Goal: Transaction & Acquisition: Book appointment/travel/reservation

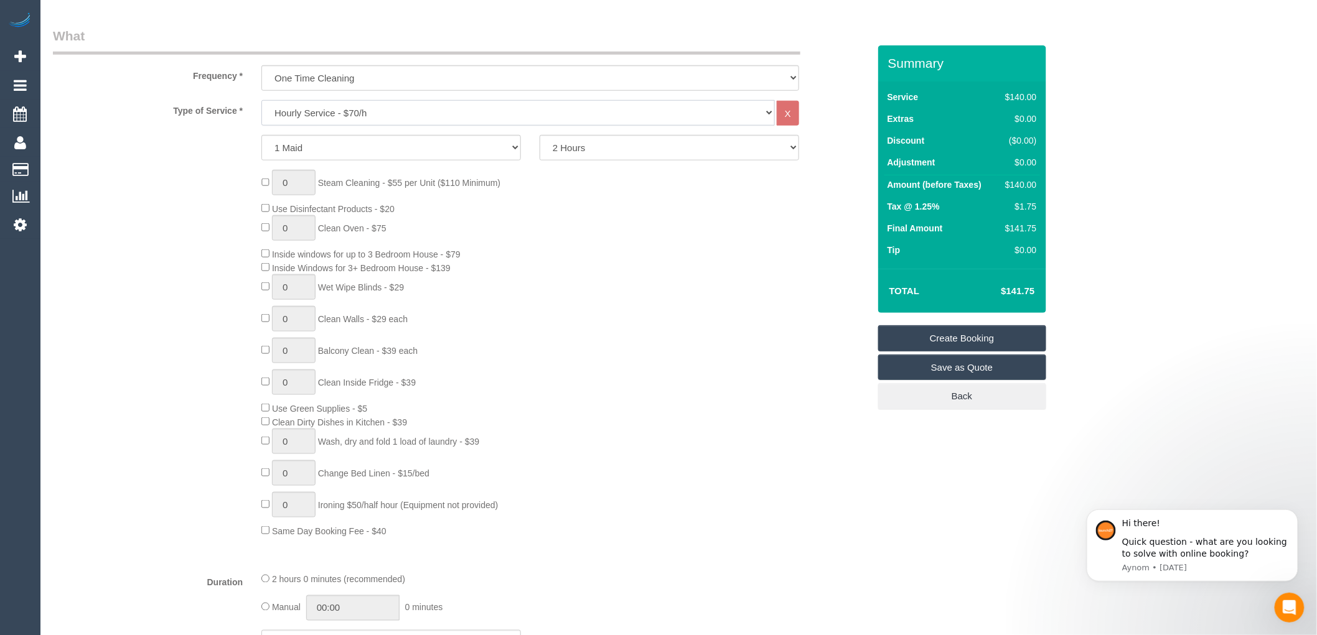
click at [358, 110] on select "Hourly Service - $70/h Hourly Service - $65/h Hourly Service - $60/h Hourly Ser…" at bounding box center [517, 113] width 513 height 26
select select "211"
click at [261, 101] on select "Hourly Service - $70/h Hourly Service - $65/h Hourly Service - $60/h Hourly Ser…" at bounding box center [517, 113] width 513 height 26
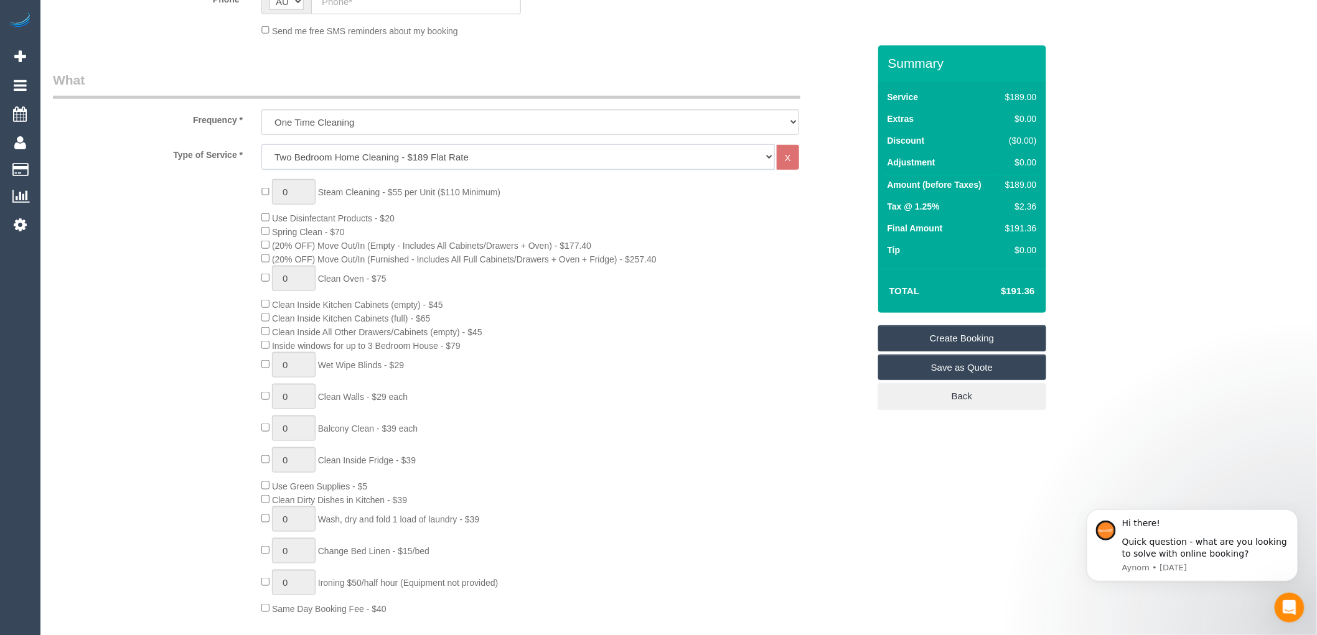
scroll to position [345, 0]
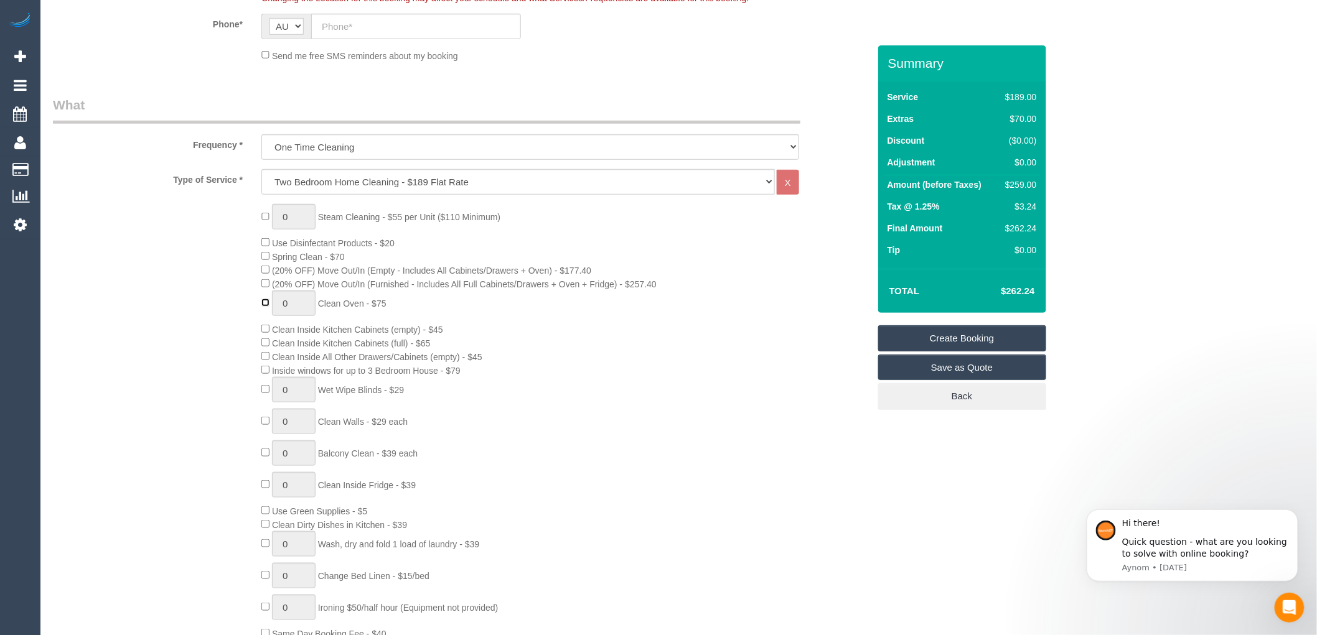
type input "1"
drag, startPoint x: 324, startPoint y: 307, endPoint x: 399, endPoint y: 314, distance: 75.0
click at [399, 314] on div "0 Steam Cleaning - $55 per Unit ($110 Minimum) Use Disinfectant Products - $20 …" at bounding box center [564, 422] width 625 height 436
copy span "Clean Oven - $75"
drag, startPoint x: 1000, startPoint y: 294, endPoint x: 1050, endPoint y: 294, distance: 49.2
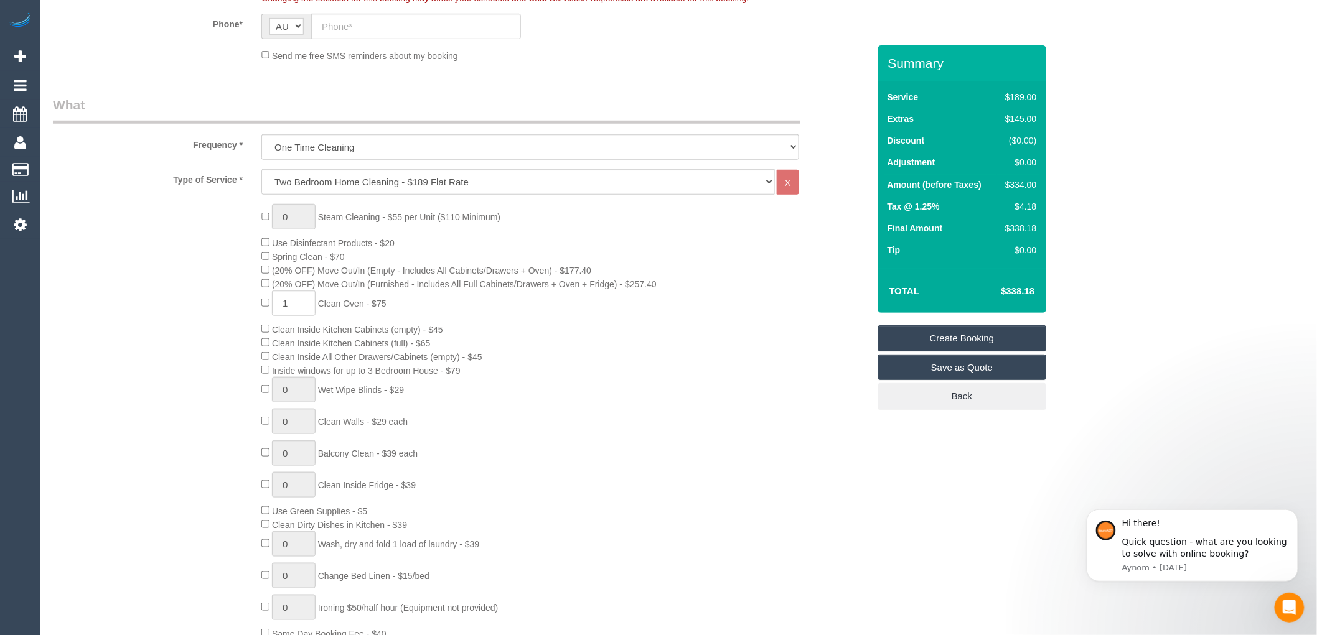
click at [1036, 294] on td "$338.18" at bounding box center [998, 291] width 81 height 31
drag, startPoint x: 1002, startPoint y: 183, endPoint x: 1037, endPoint y: 192, distance: 35.9
click at [1037, 192] on td "$334.00" at bounding box center [1018, 186] width 42 height 22
click at [558, 402] on div "0 Steam Cleaning - $55 per Unit ($110 Minimum) Use Disinfectant Products - $20 …" at bounding box center [564, 422] width 625 height 436
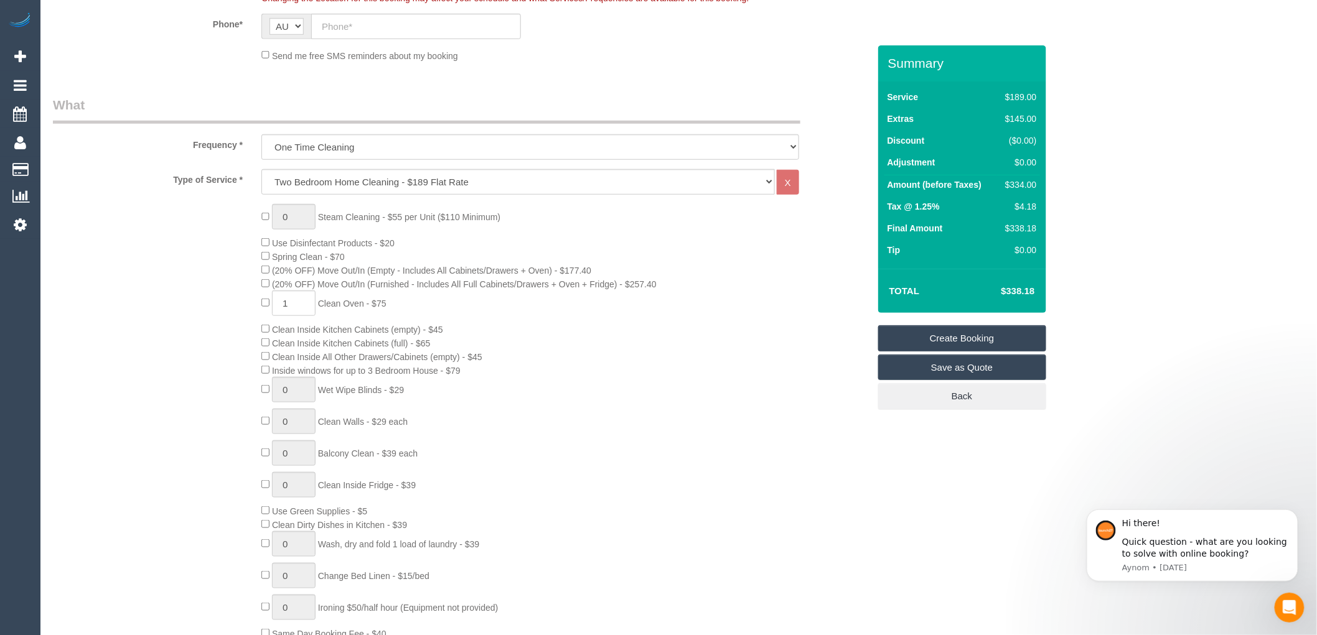
drag, startPoint x: 1033, startPoint y: 289, endPoint x: 1008, endPoint y: 291, distance: 25.6
click at [1008, 291] on h4 "$338.18" at bounding box center [998, 291] width 71 height 11
copy h4 "338.18"
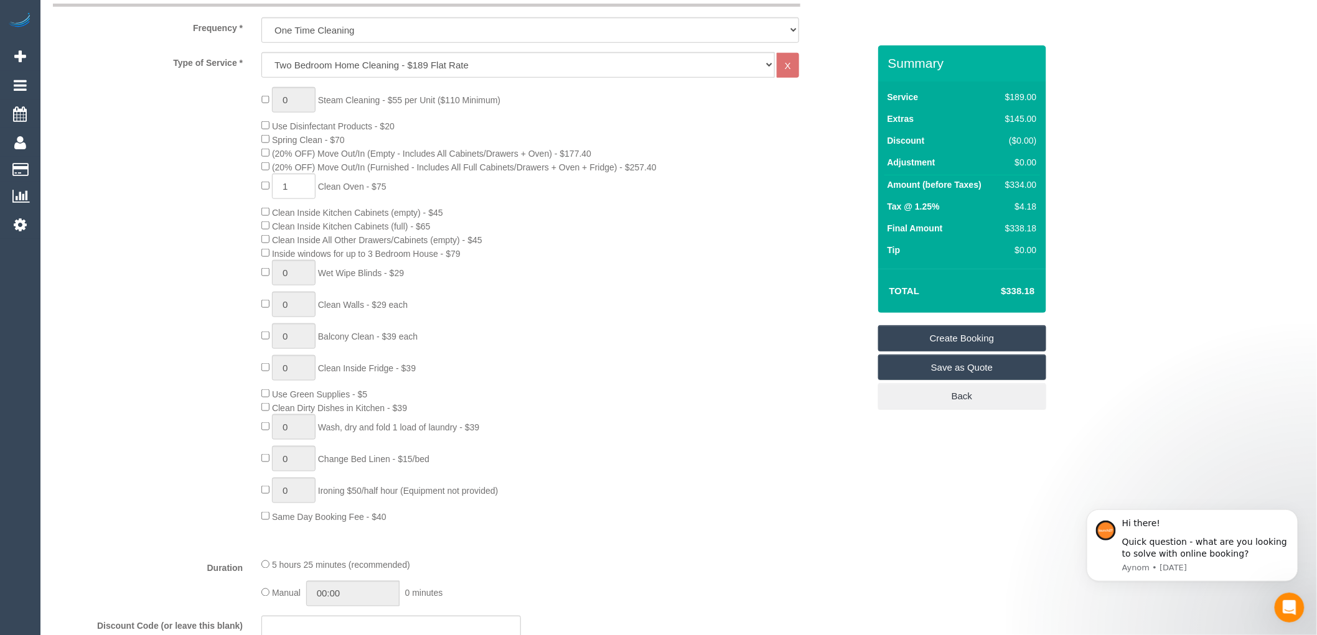
scroll to position [483, 0]
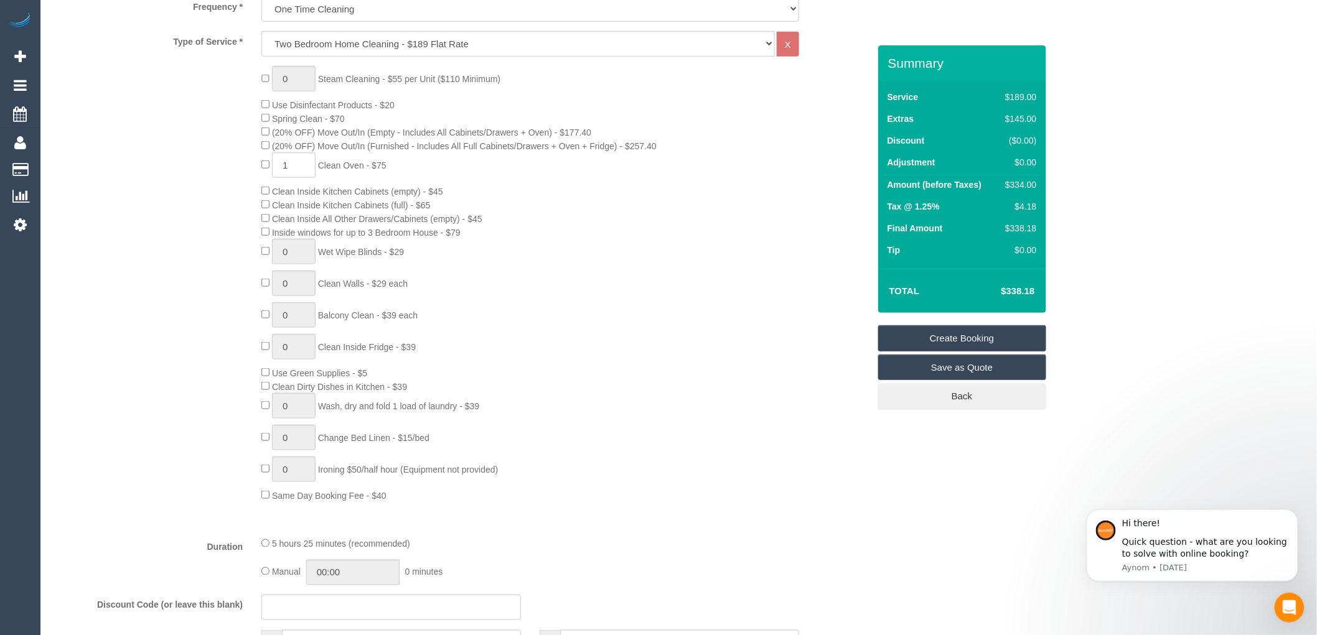
click at [563, 381] on div "0 Steam Cleaning - $55 per Unit ($110 Minimum) Use Disinfectant Products - $20 …" at bounding box center [564, 284] width 625 height 436
drag, startPoint x: 361, startPoint y: 381, endPoint x: 374, endPoint y: 383, distance: 13.1
click at [374, 383] on div "0 Steam Cleaning - $55 per Unit ($110 Minimum) Use Disinfectant Products - $20 …" at bounding box center [564, 284] width 625 height 436
drag, startPoint x: 275, startPoint y: 380, endPoint x: 382, endPoint y: 388, distance: 107.3
click at [382, 388] on div "0 Steam Cleaning - $55 per Unit ($110 Minimum) Use Disinfectant Products - $20 …" at bounding box center [564, 284] width 625 height 436
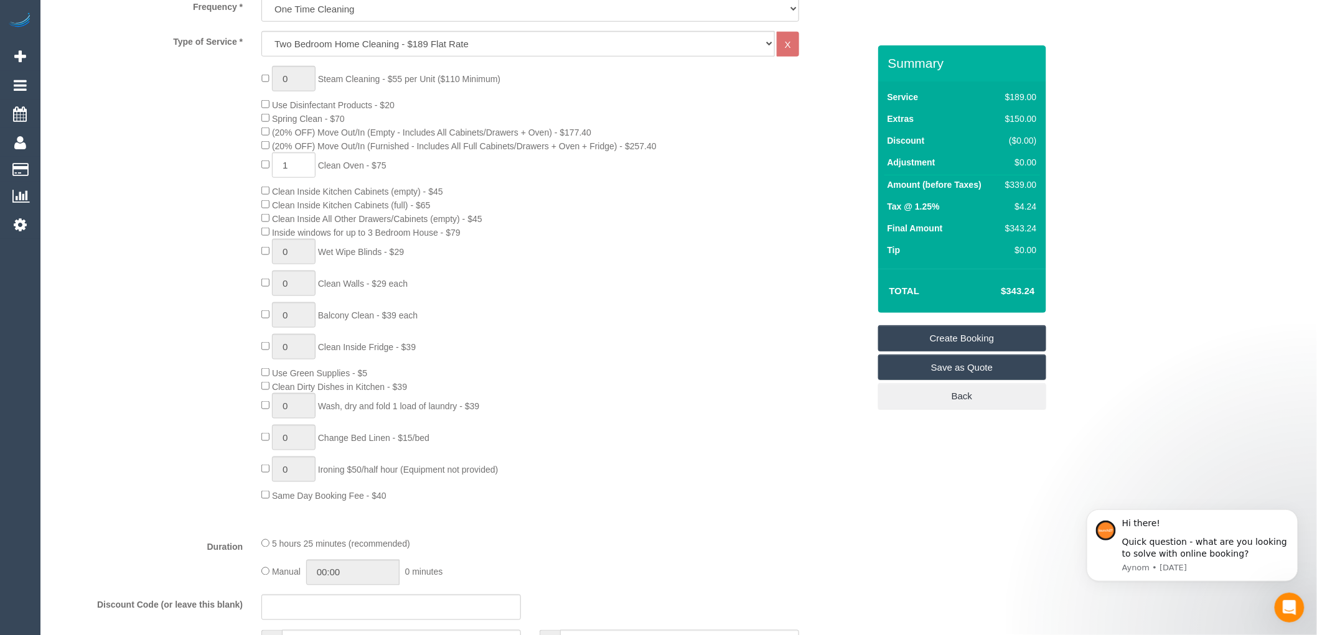
copy span "Use Green Supplies - $5"
click at [664, 364] on div "0 Steam Cleaning - $55 per Unit ($110 Minimum) Use Disinfectant Products - $20 …" at bounding box center [564, 284] width 625 height 436
click at [702, 355] on div "0 Steam Cleaning - $55 per Unit ($110 Minimum) Use Disinfectant Products - $20 …" at bounding box center [564, 284] width 625 height 436
drag, startPoint x: 1005, startPoint y: 292, endPoint x: 1043, endPoint y: 292, distance: 38.0
click at [1043, 292] on div "Total $343.24" at bounding box center [962, 291] width 168 height 44
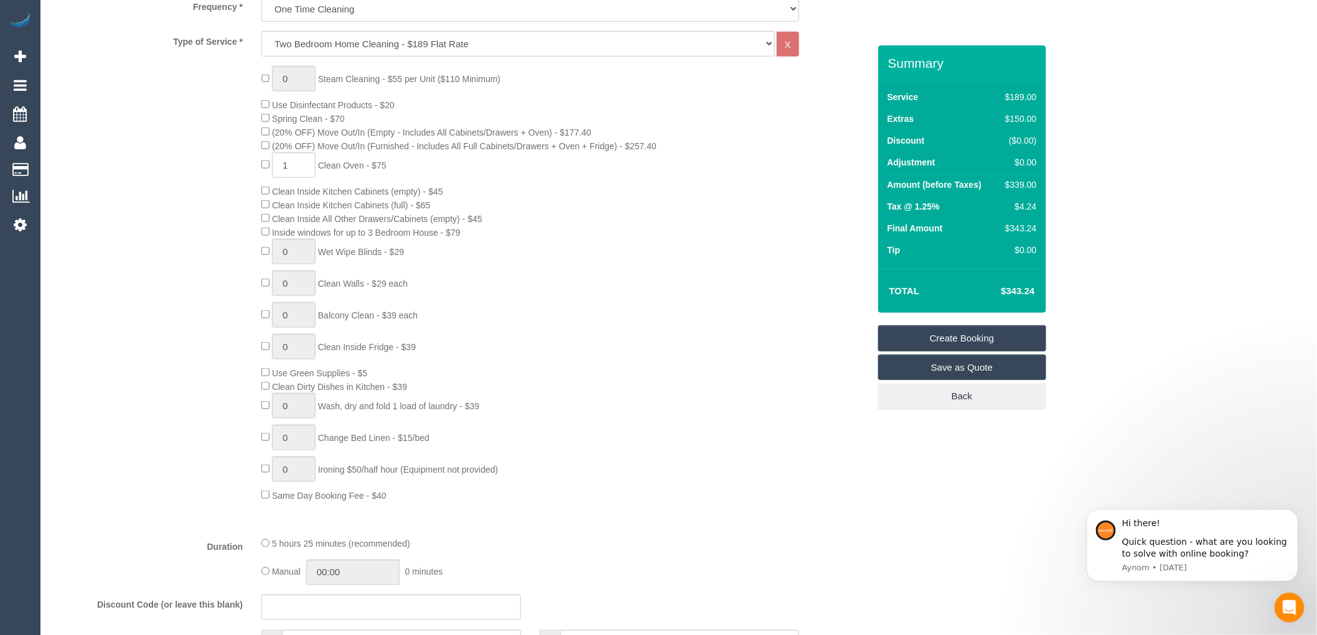
copy table "Total $"
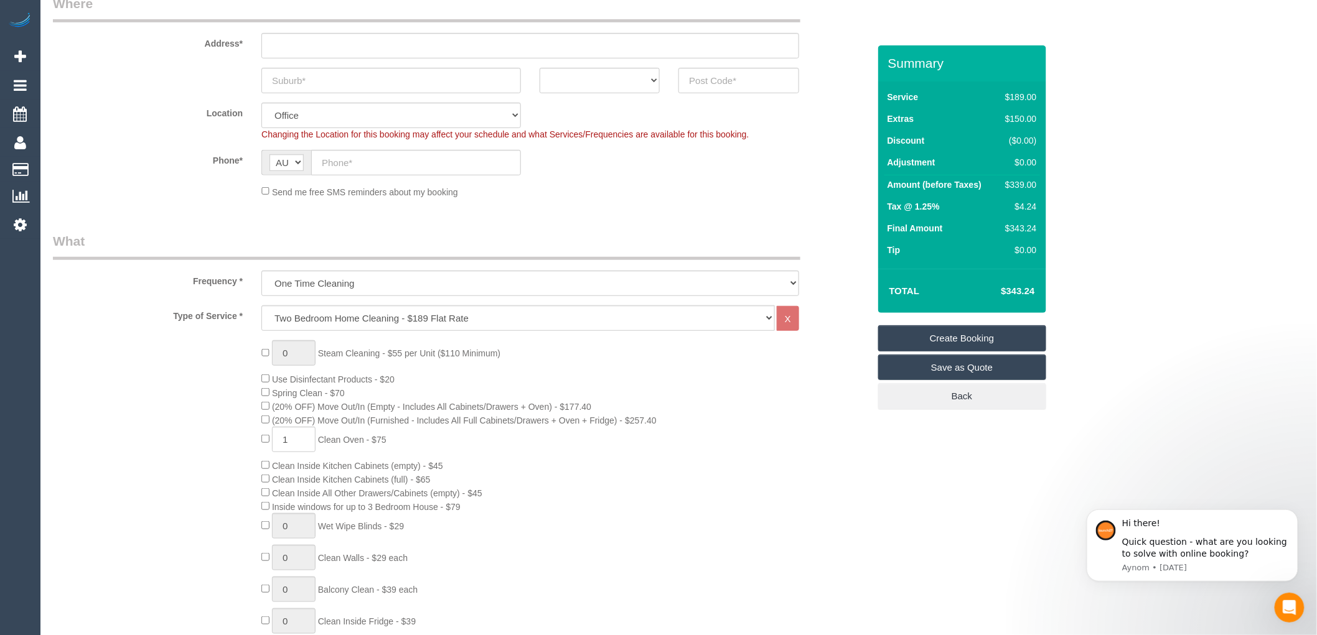
scroll to position [207, 0]
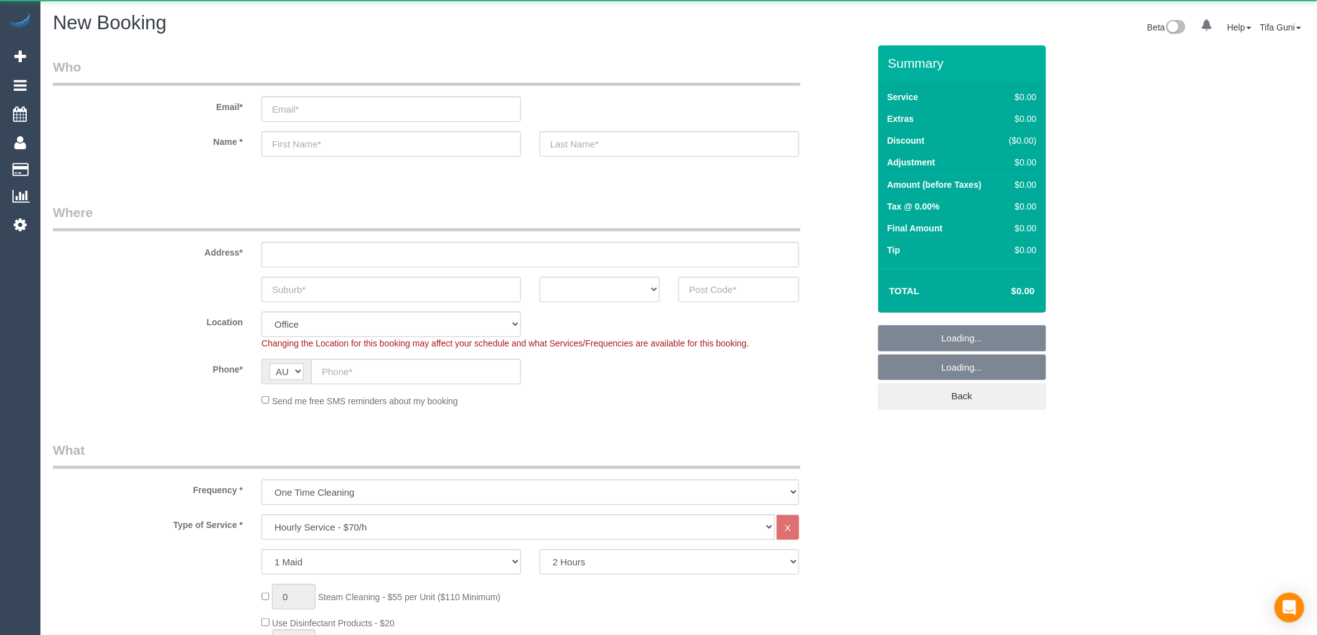
select select "object:816"
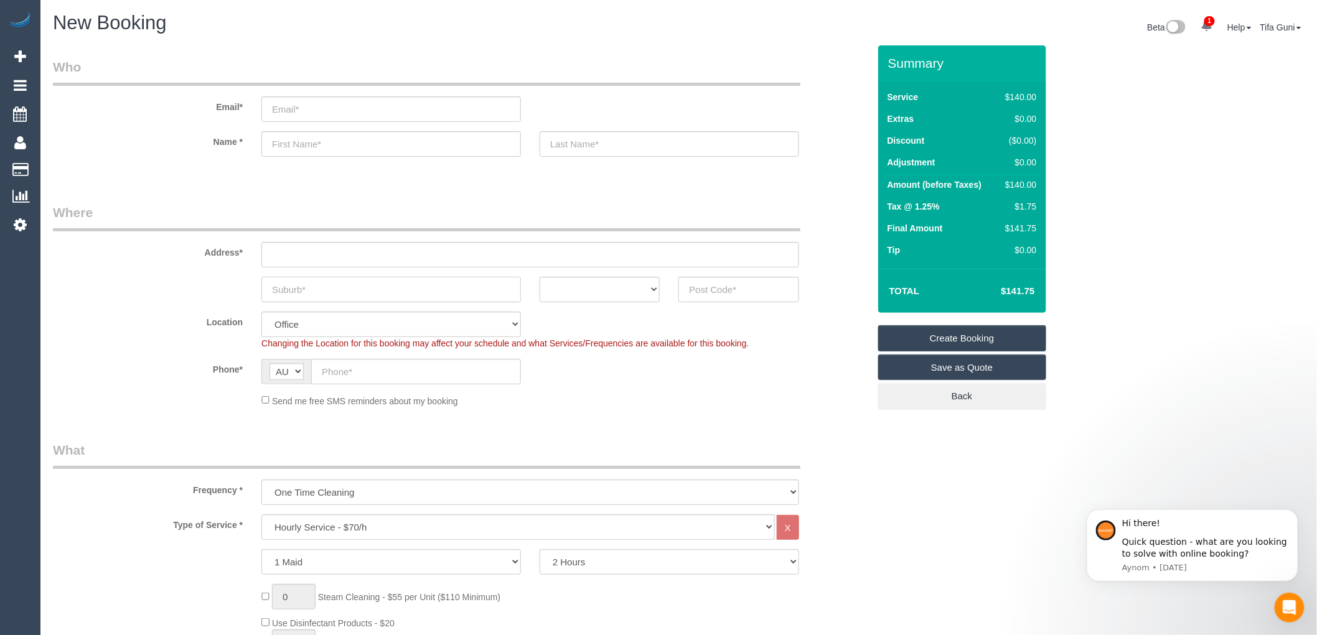
click at [322, 284] on input "text" at bounding box center [390, 290] width 259 height 26
drag, startPoint x: 324, startPoint y: 289, endPoint x: 225, endPoint y: 290, distance: 98.9
click at [225, 290] on div "st kilda ACT NSW NT QLD SA TAS VIC WA" at bounding box center [461, 290] width 834 height 26
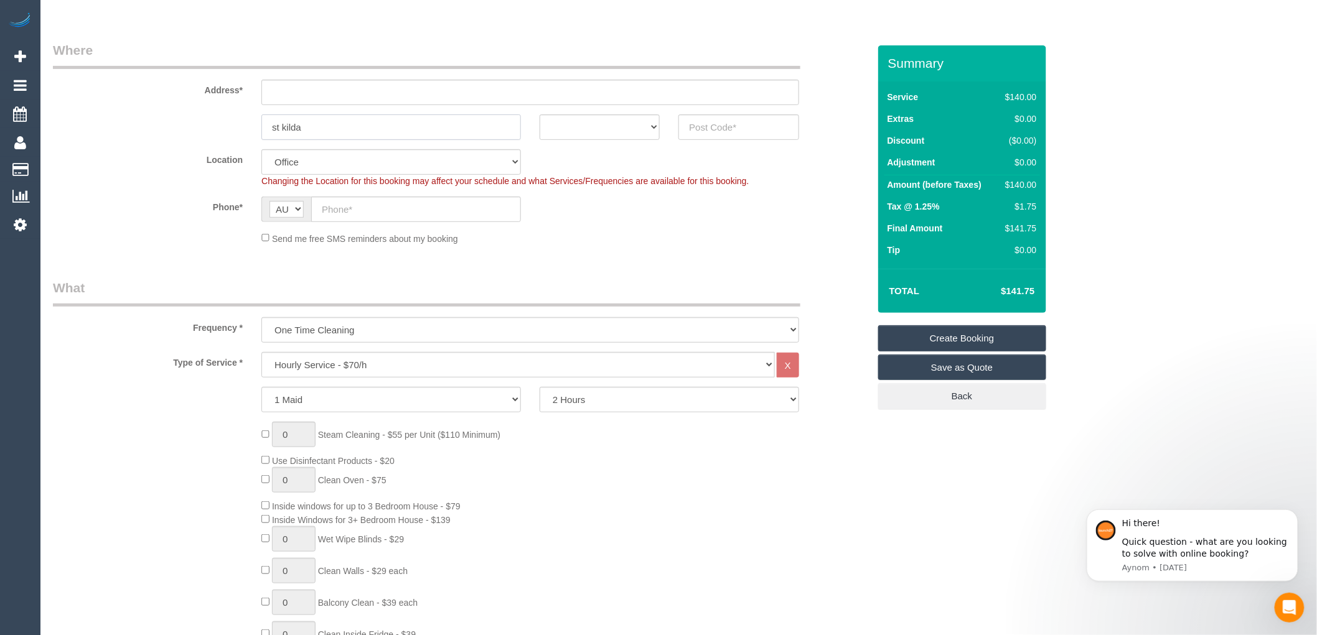
scroll to position [207, 0]
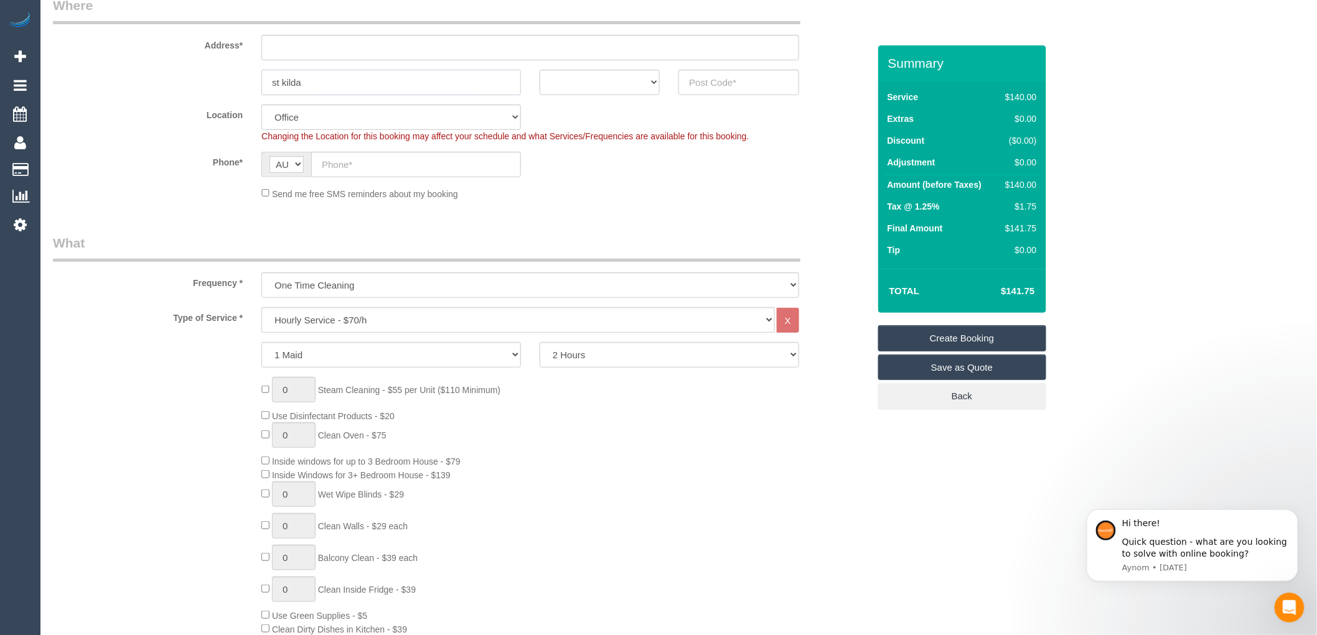
type input "st kilda"
click at [378, 327] on select "Hourly Service - $70/h Hourly Service - $65/h Hourly Service - $60/h Hourly Ser…" at bounding box center [517, 320] width 513 height 26
click at [600, 389] on div "0 Steam Cleaning - $55 per Unit ($110 Minimum) Use Disinfectant Products - $20 …" at bounding box center [564, 561] width 625 height 368
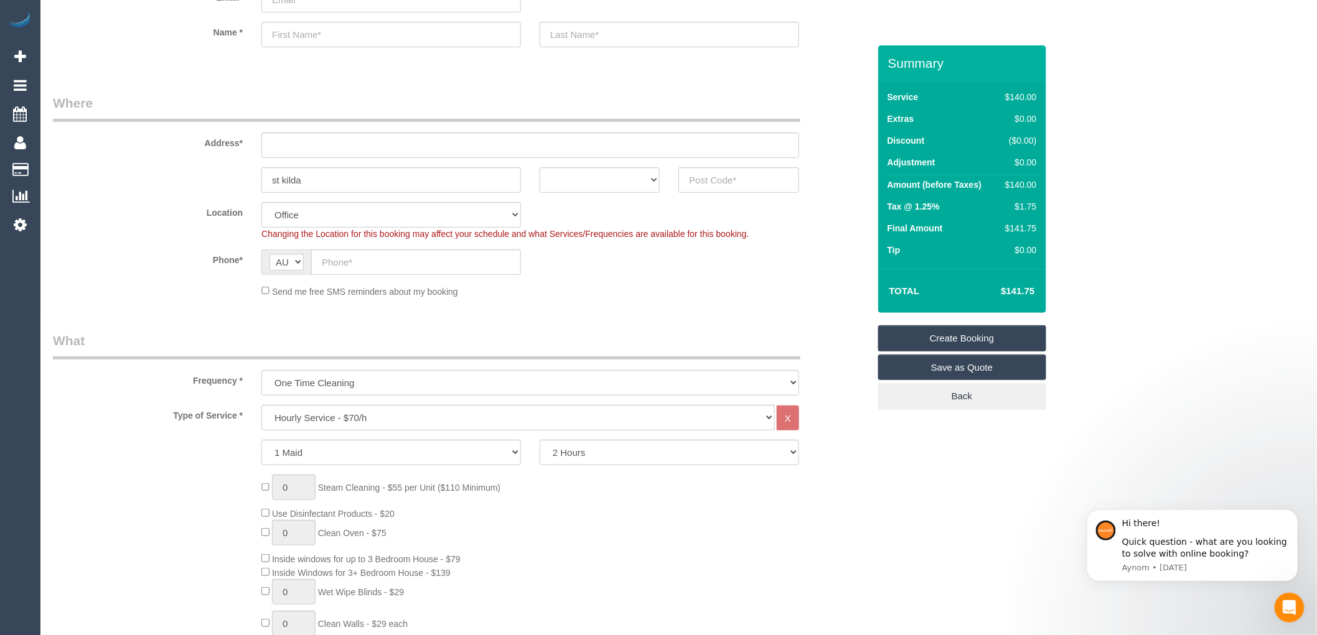
scroll to position [69, 0]
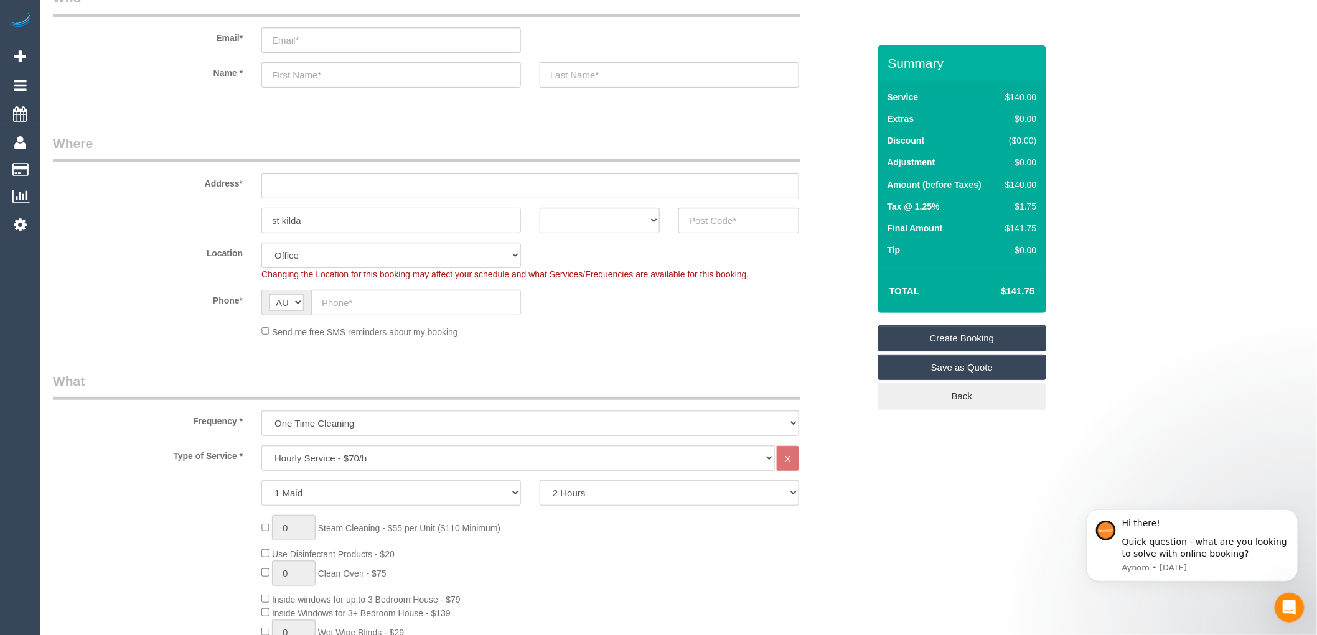
drag, startPoint x: 326, startPoint y: 210, endPoint x: 207, endPoint y: 238, distance: 122.7
click at [207, 238] on fieldset "Where Address* st kilda ACT NSW NT QLD SA TAS VIC WA Location Office City East …" at bounding box center [461, 240] width 816 height 213
click at [626, 217] on select "ACT NSW NT QLD SA TAS VIC WA" at bounding box center [599, 221] width 120 height 26
select select "VIC"
click at [539, 208] on select "ACT NSW NT QLD SA TAS VIC WA" at bounding box center [599, 221] width 120 height 26
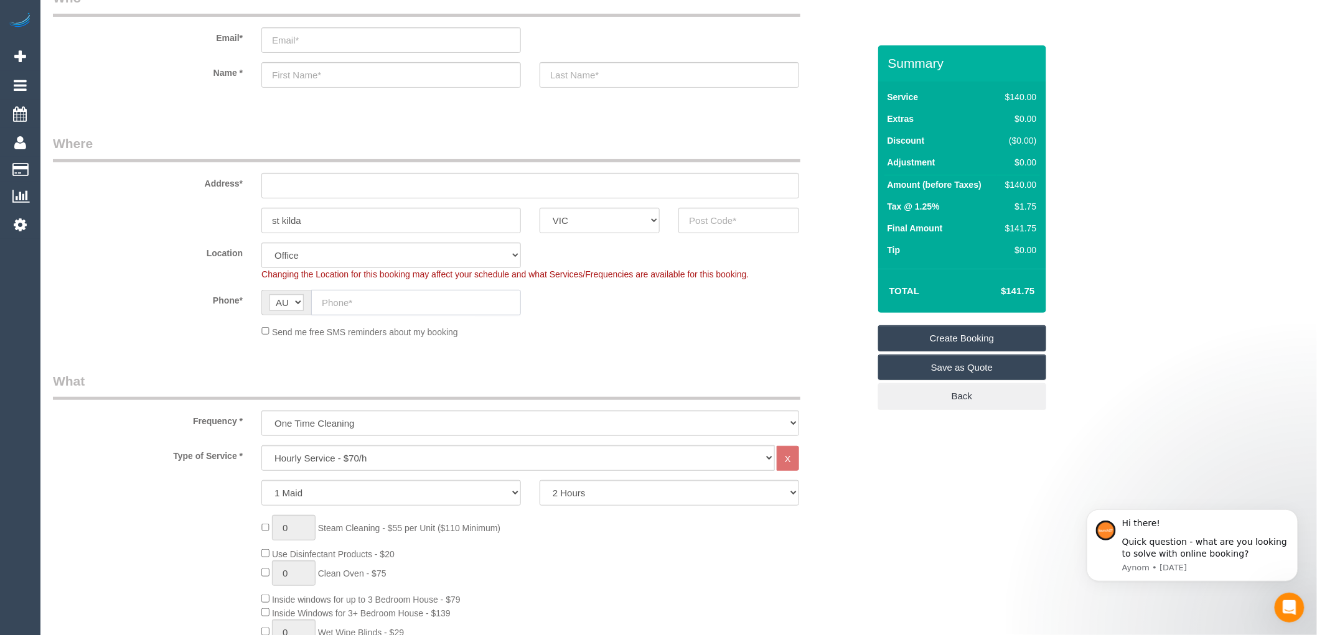
click at [347, 305] on input "text" at bounding box center [416, 303] width 210 height 26
click at [312, 39] on input "email" at bounding box center [390, 40] width 259 height 26
click at [279, 42] on input "roobientt" at bounding box center [390, 40] width 259 height 26
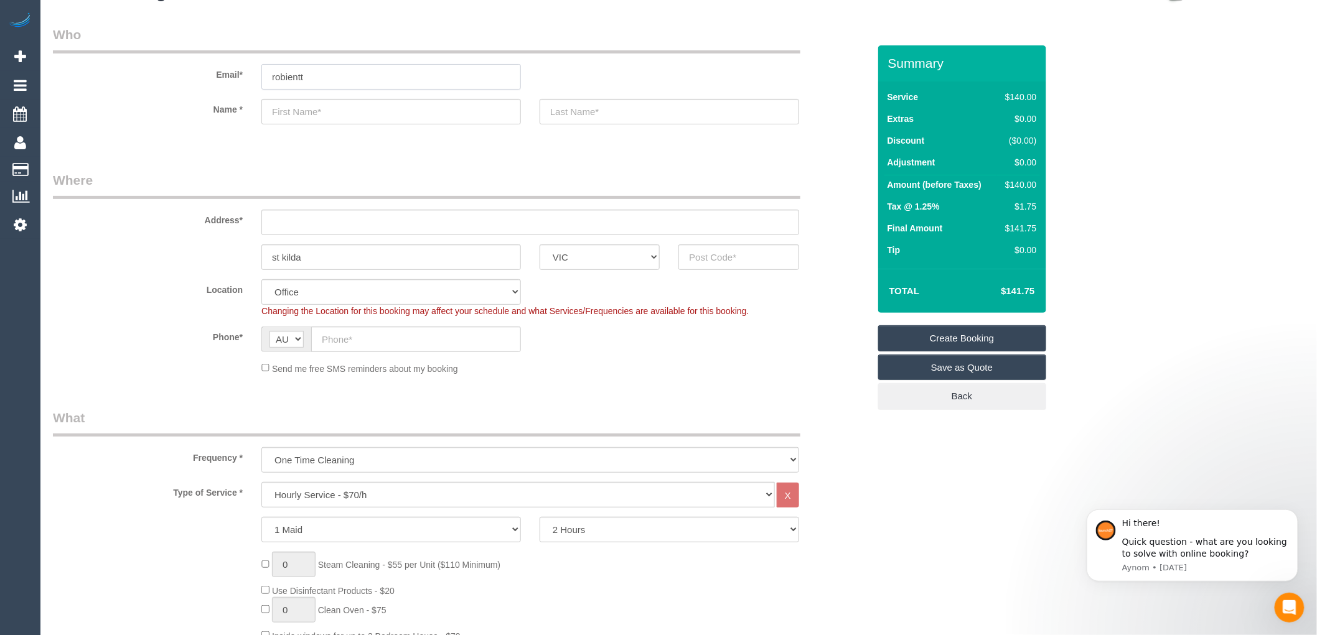
scroll to position [0, 0]
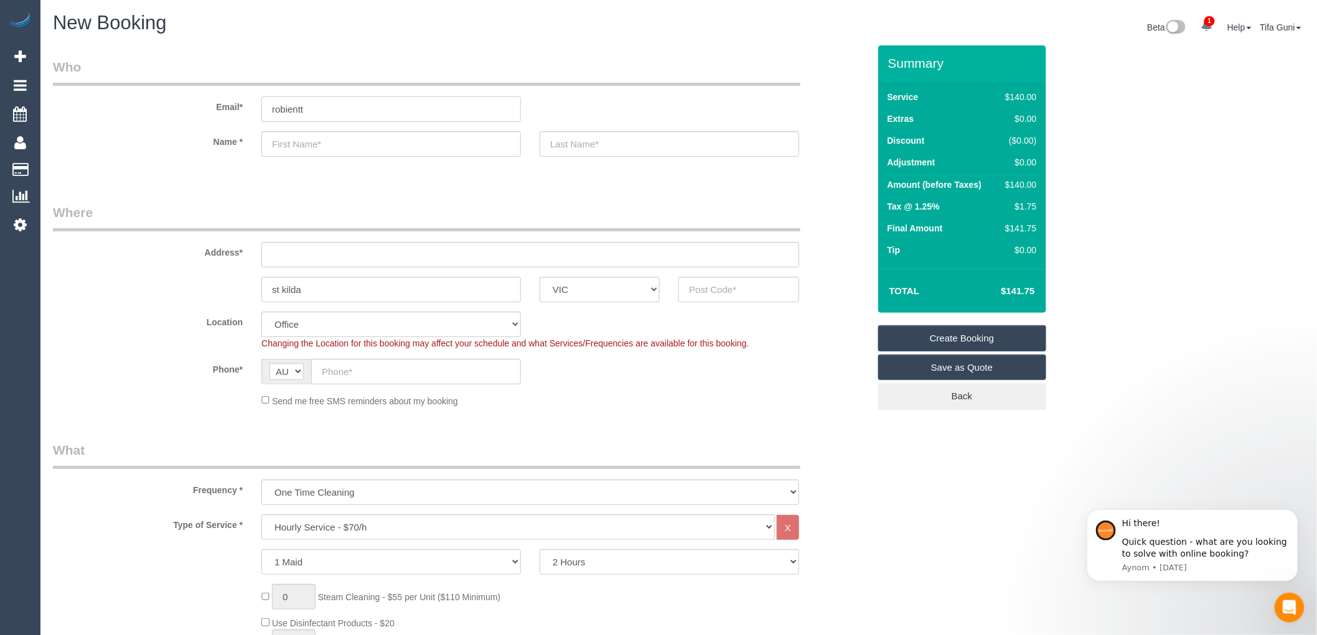
click at [316, 102] on input "robientt" at bounding box center [390, 109] width 259 height 26
type input "robientt"
click at [321, 145] on sui-booking-customer "Email* robientt Name *" at bounding box center [461, 113] width 816 height 111
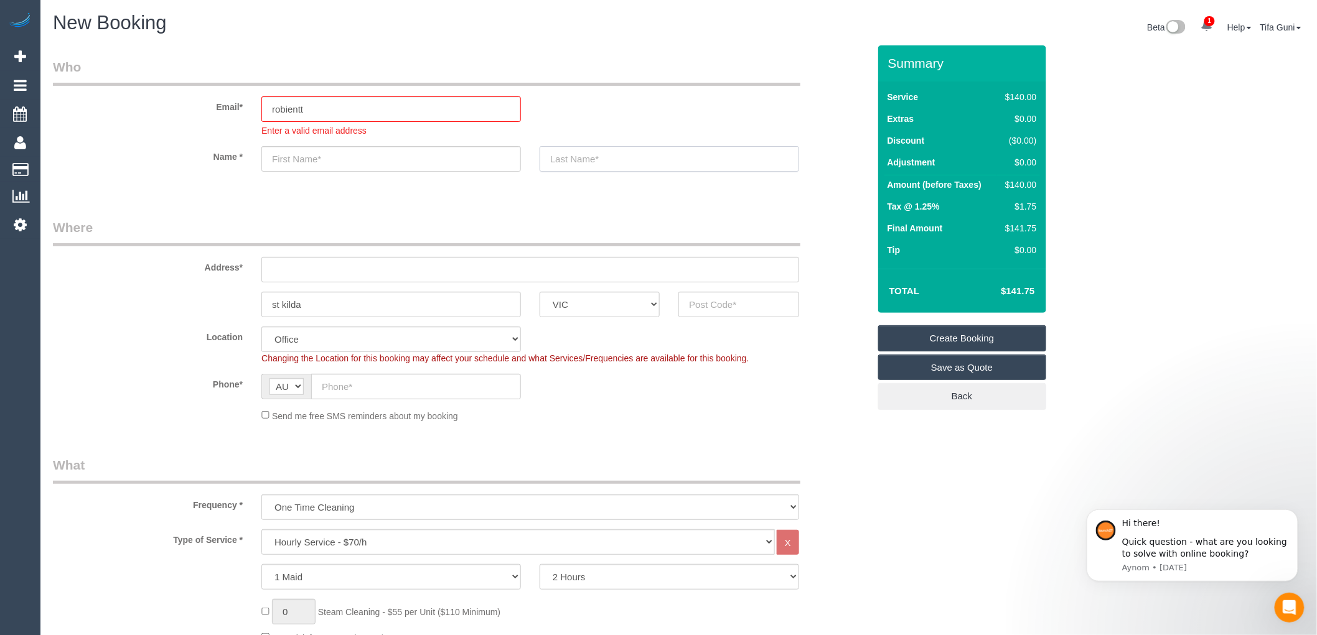
click at [581, 166] on input "text" at bounding box center [668, 159] width 259 height 26
type input "robyen"
click at [284, 281] on input "text" at bounding box center [530, 270] width 538 height 26
type input "4/16 wellington street"
click at [597, 309] on select "ACT NSW NT QLD SA TAS VIC WA" at bounding box center [599, 305] width 120 height 26
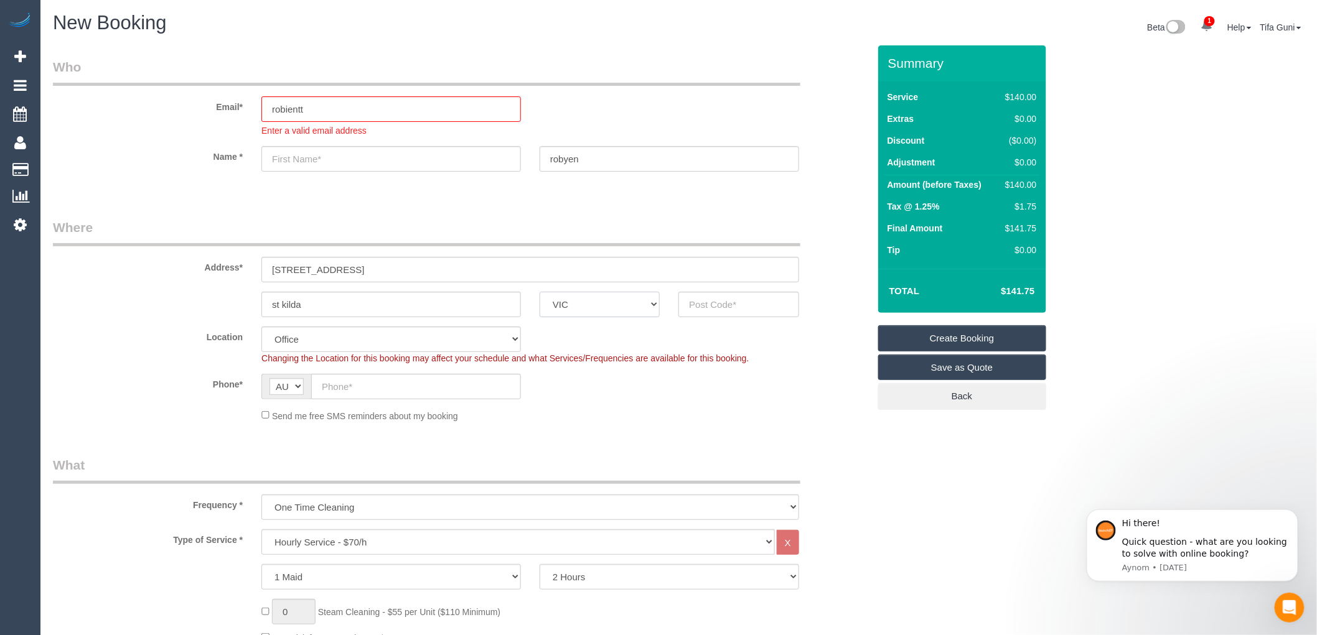
click at [597, 309] on select "ACT NSW NT QLD SA TAS VIC WA" at bounding box center [599, 305] width 120 height 26
click at [736, 309] on input "text" at bounding box center [738, 305] width 120 height 26
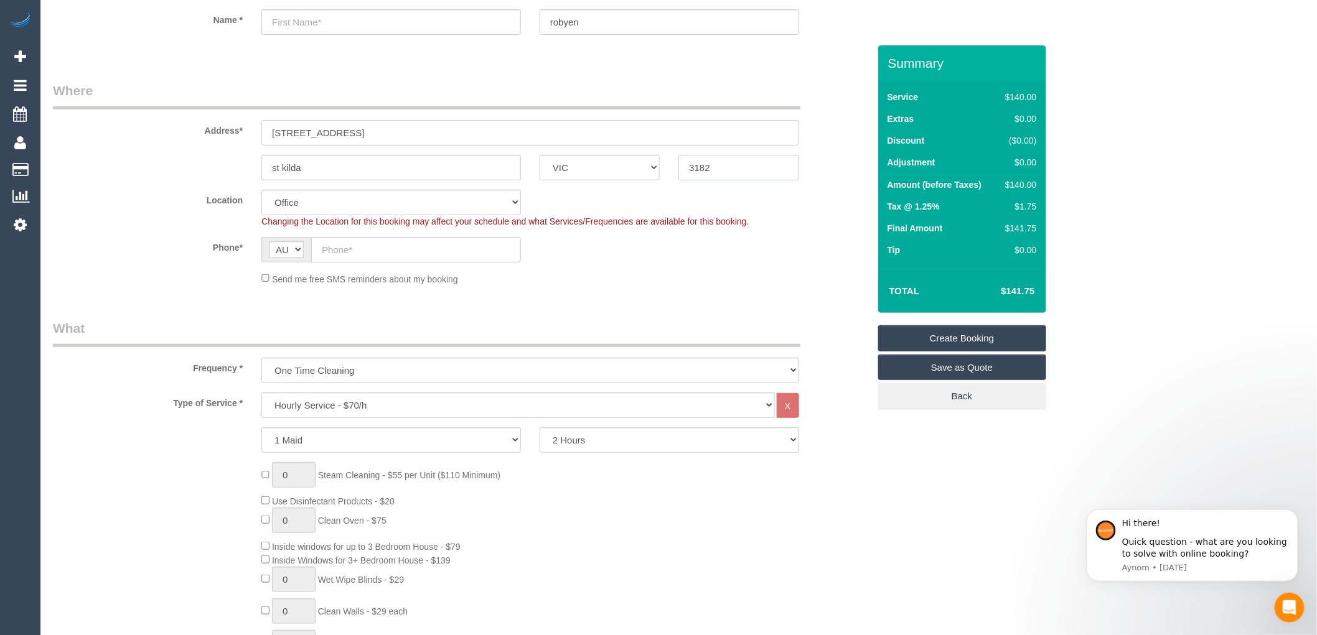
scroll to position [138, 0]
type input "3182"
click at [355, 373] on select "One Time Cleaning Weekly - 10% Off - 10.00% (0% for the First Booking) Fortnigh…" at bounding box center [530, 370] width 538 height 26
click at [355, 374] on select "One Time Cleaning Weekly - 10% Off - 10.00% (0% for the First Booking) Fortnigh…" at bounding box center [530, 370] width 538 height 26
select select "55"
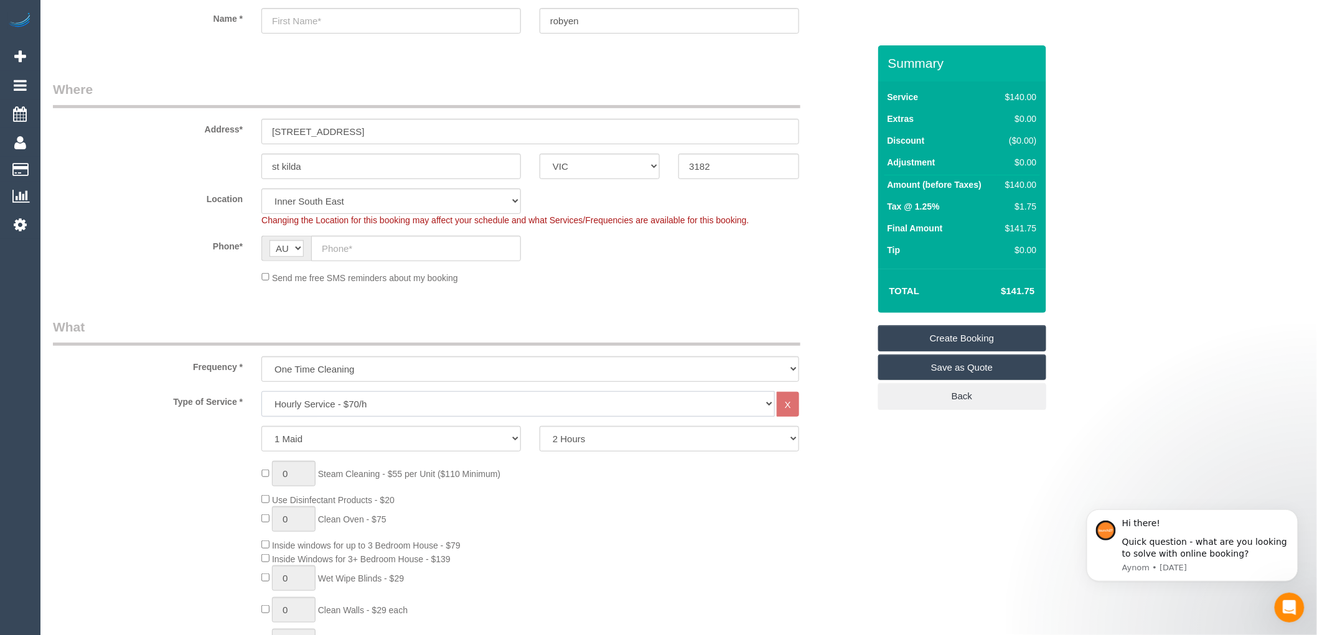
click at [349, 408] on select "Hourly Service - $70/h Hourly Service - $65/h Hourly Service - $60/h Hourly Ser…" at bounding box center [517, 404] width 513 height 26
select select "object:2416"
select select "210"
click at [261, 392] on select "Hourly Service - $70/h Hourly Service - $65/h Hourly Service - $60/h Hourly Ser…" at bounding box center [517, 404] width 513 height 26
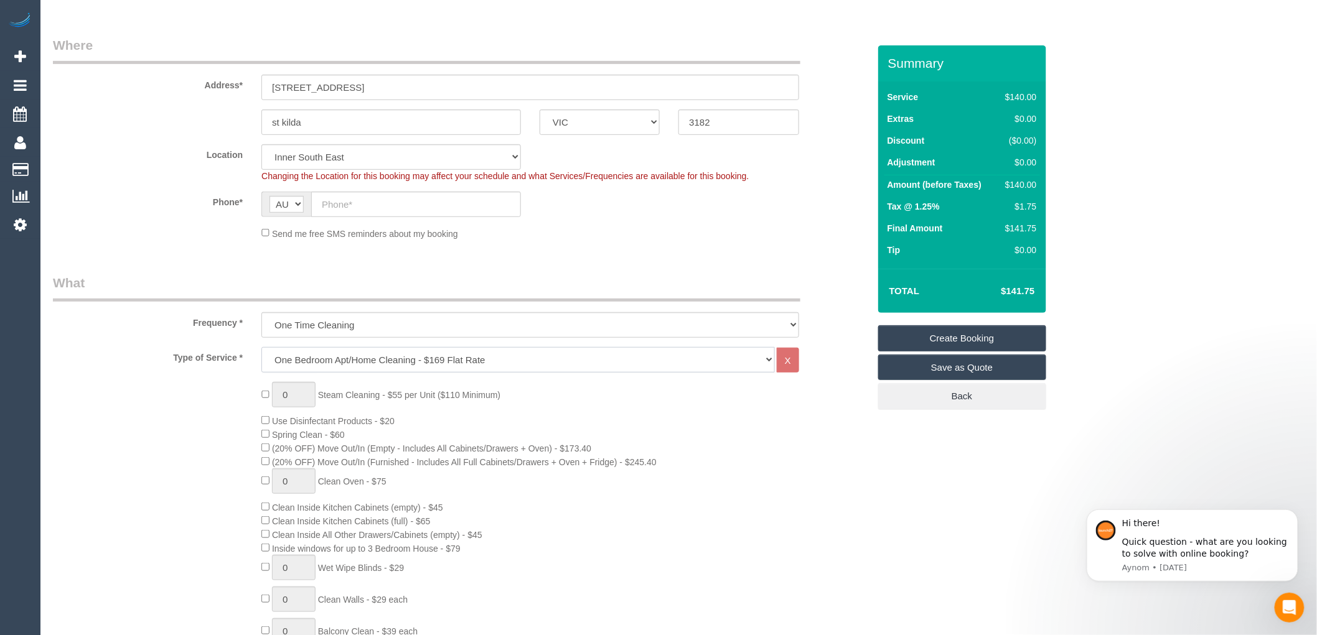
scroll to position [276, 0]
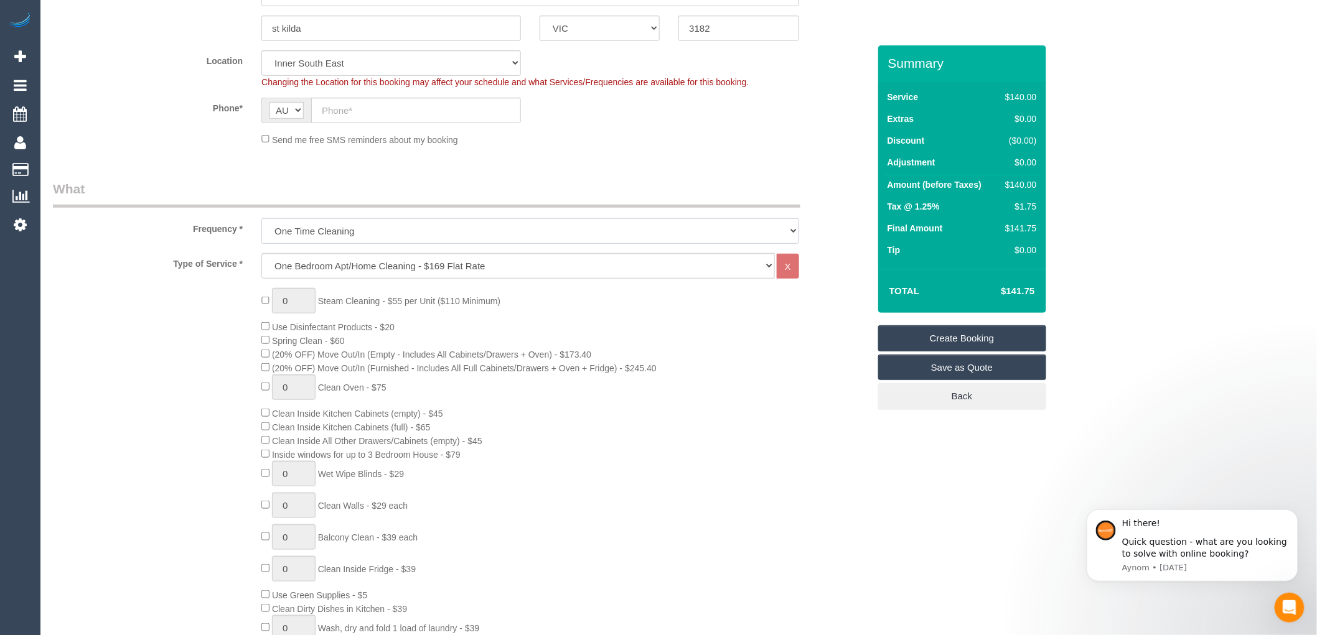
click at [417, 231] on select "One Time Cleaning Weekly - 10% Off - 10.00% (0% for the First Booking) Fortnigh…" at bounding box center [530, 231] width 538 height 26
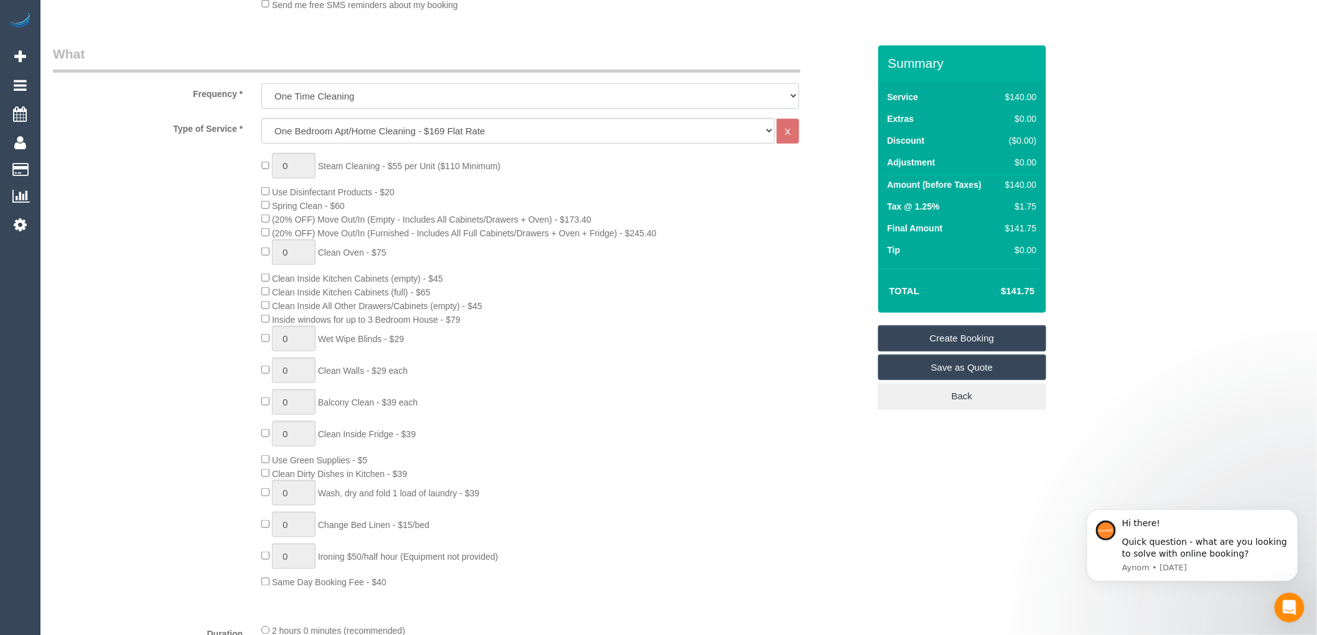
scroll to position [414, 0]
type input "1"
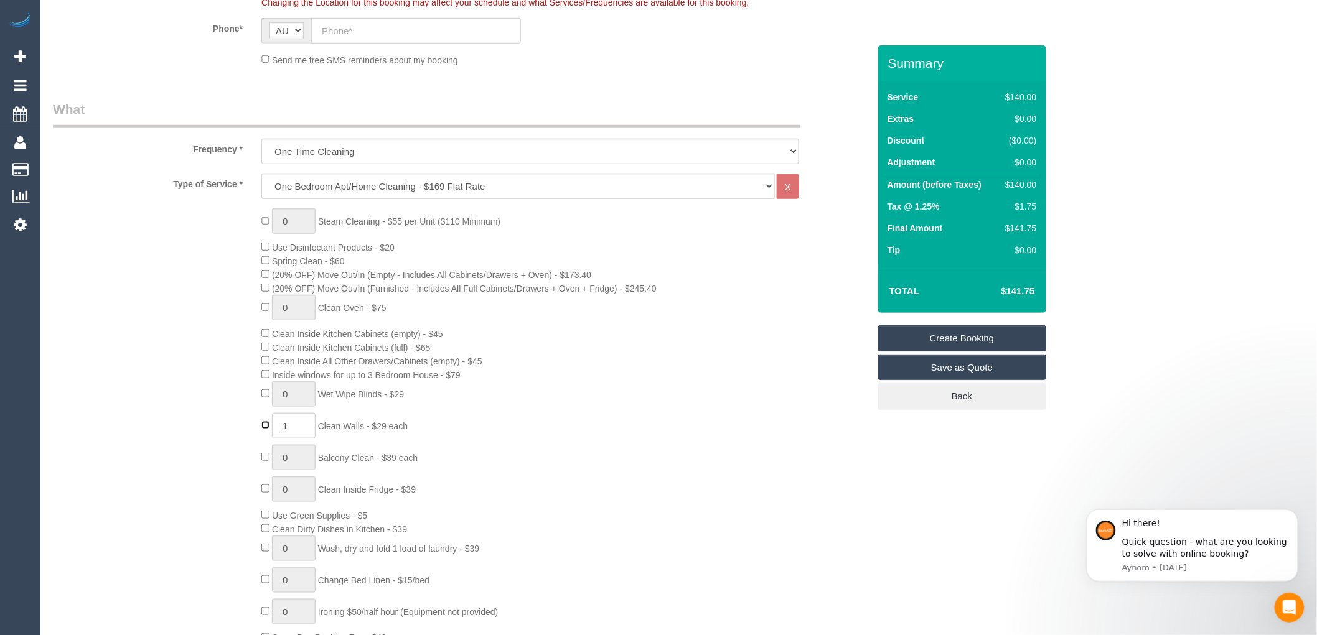
scroll to position [276, 0]
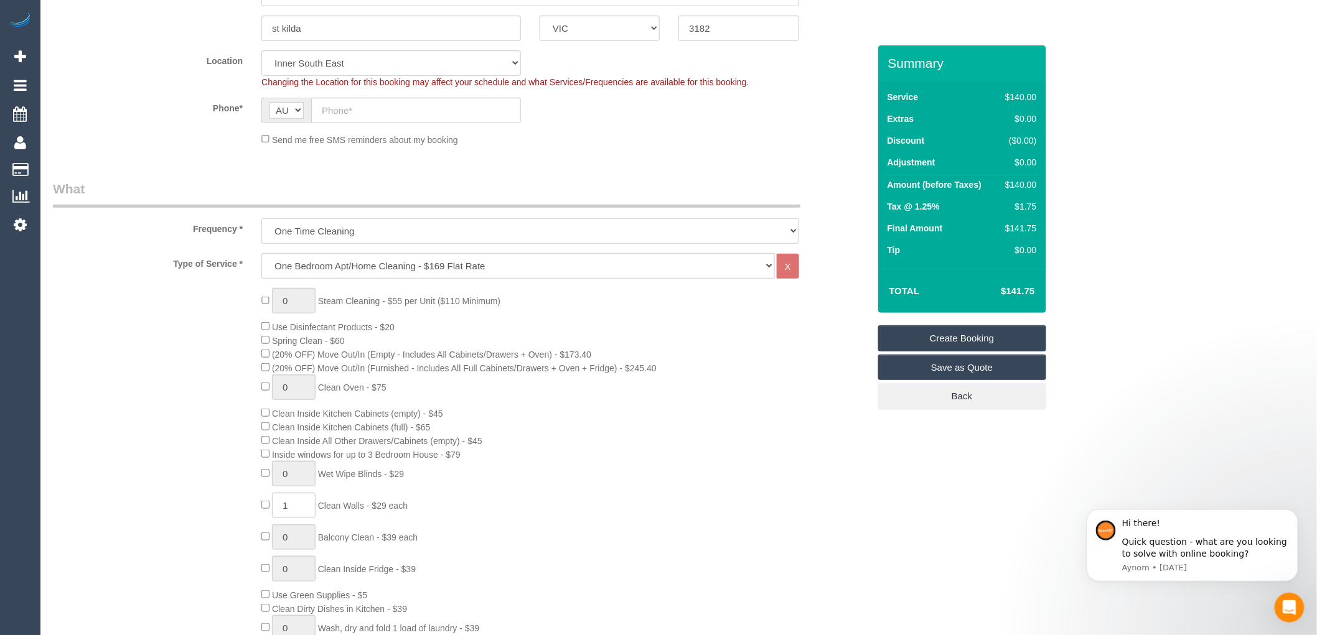
click at [351, 237] on select "One Time Cleaning Weekly - 10% Off - 10.00% (0% for the First Booking) Fortnigh…" at bounding box center [530, 231] width 538 height 26
click at [357, 268] on select "Hourly Service - $70/h Hourly Service - $65/h Hourly Service - $60/h Hourly Ser…" at bounding box center [517, 266] width 513 height 26
select select "209"
click at [261, 254] on select "Hourly Service - $70/h Hourly Service - $65/h Hourly Service - $60/h Hourly Ser…" at bounding box center [517, 266] width 513 height 26
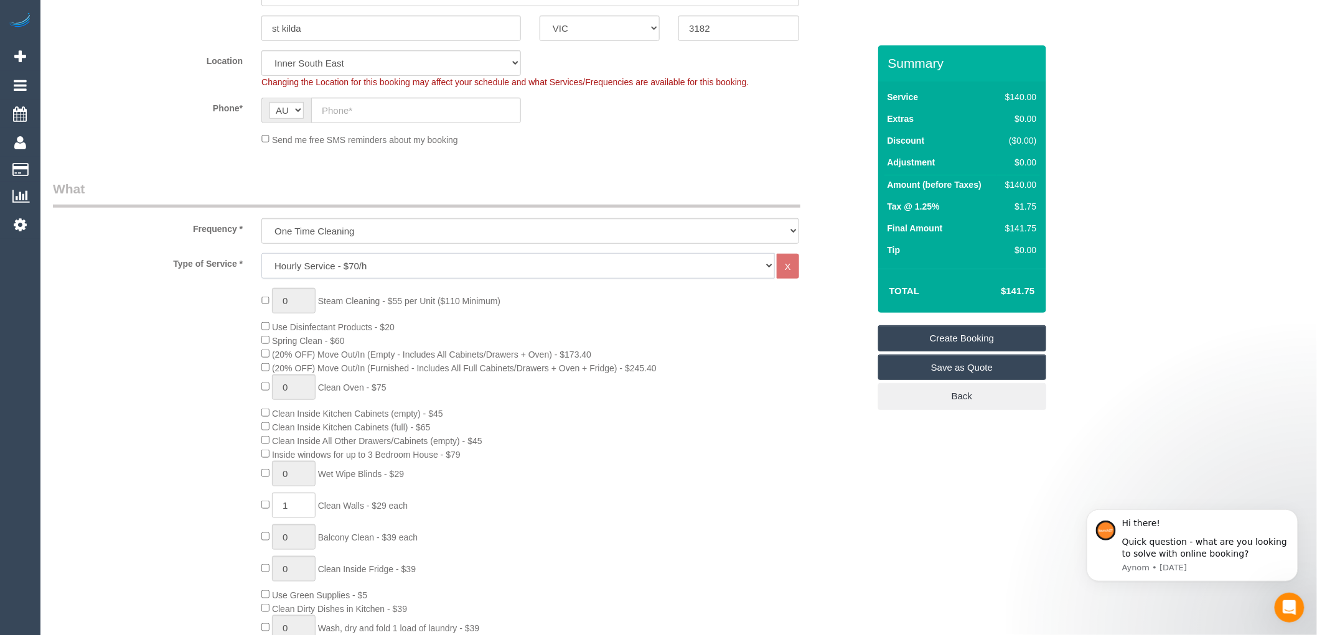
select select "1"
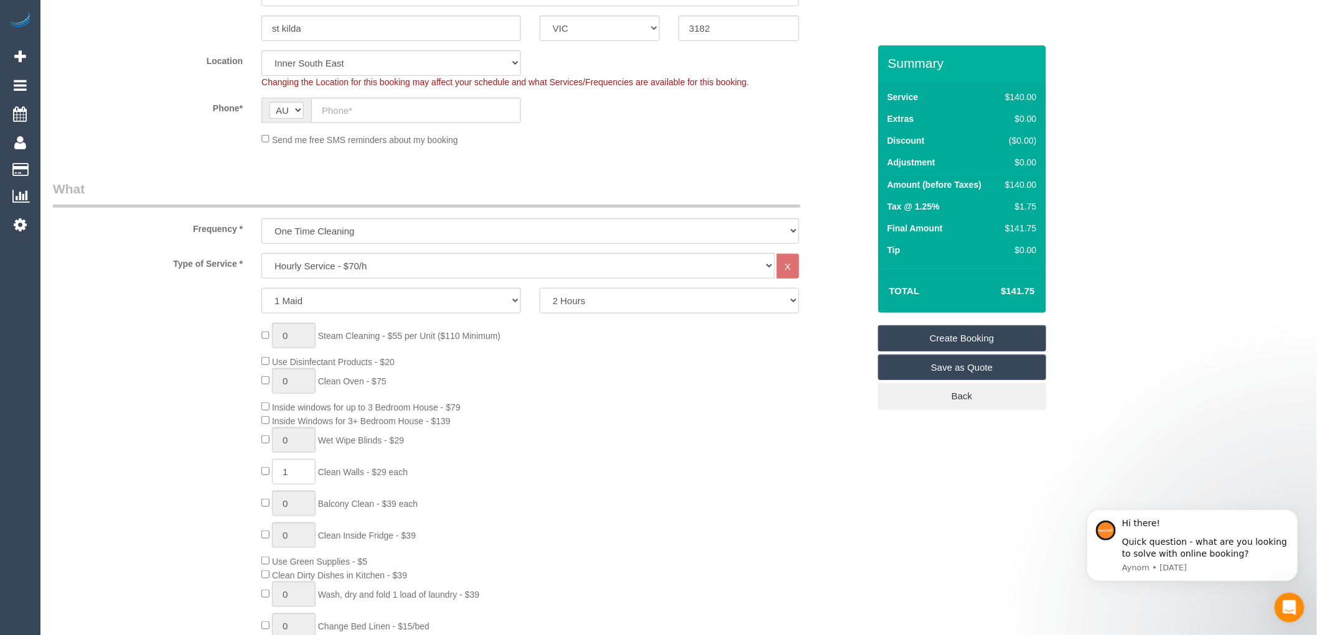
click at [599, 311] on select "2 Hours 2.5 Hours 3 Hours 3.5 Hours 4 Hours 4.5 Hours 5 Hours 5.5 Hours 6 Hours…" at bounding box center [668, 301] width 259 height 26
select select "180"
click at [539, 289] on select "2 Hours 2.5 Hours 3 Hours 3.5 Hours 4 Hours 4.5 Hours 5 Hours 5.5 Hours 6 Hours…" at bounding box center [668, 301] width 259 height 26
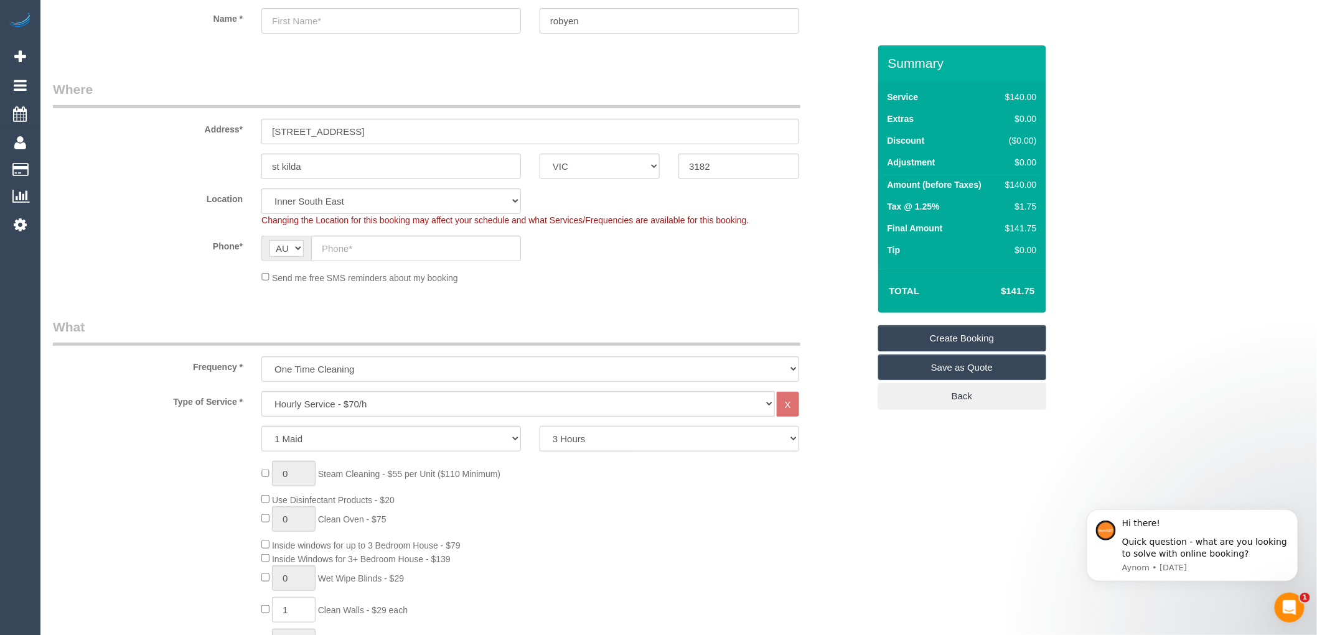
scroll to position [0, 0]
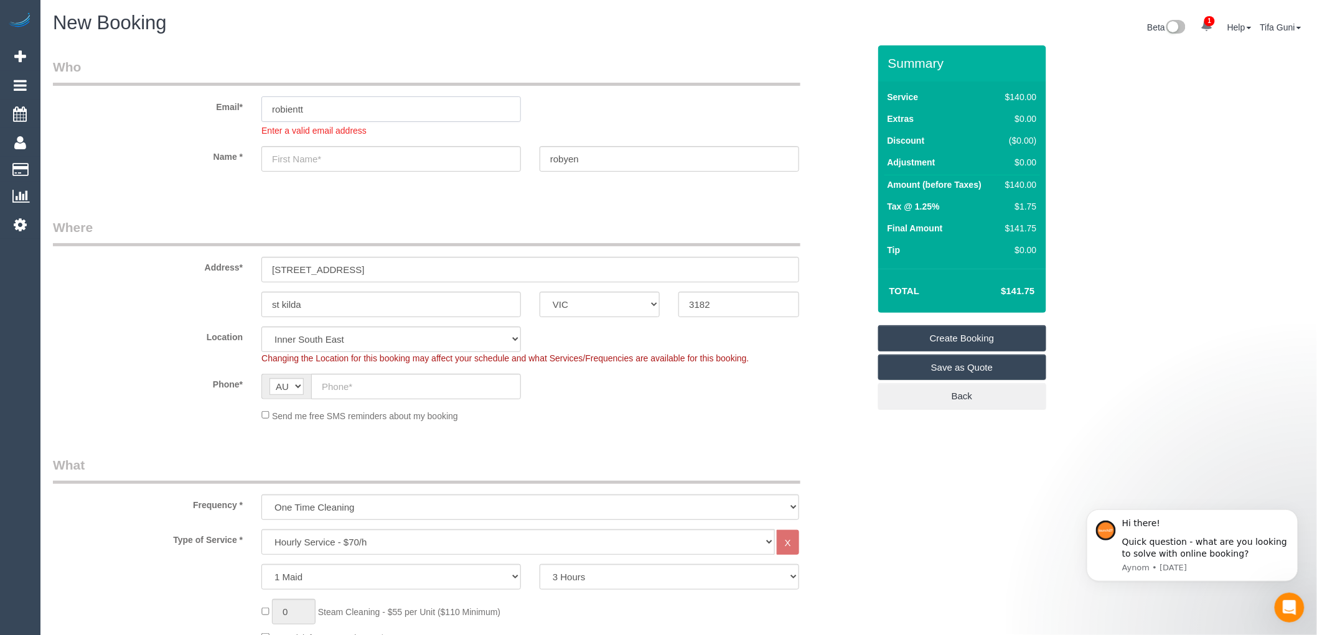
drag, startPoint x: 350, startPoint y: 116, endPoint x: 191, endPoint y: 116, distance: 158.7
click at [191, 116] on div "Email* robientt Enter a valid email address" at bounding box center [461, 97] width 834 height 79
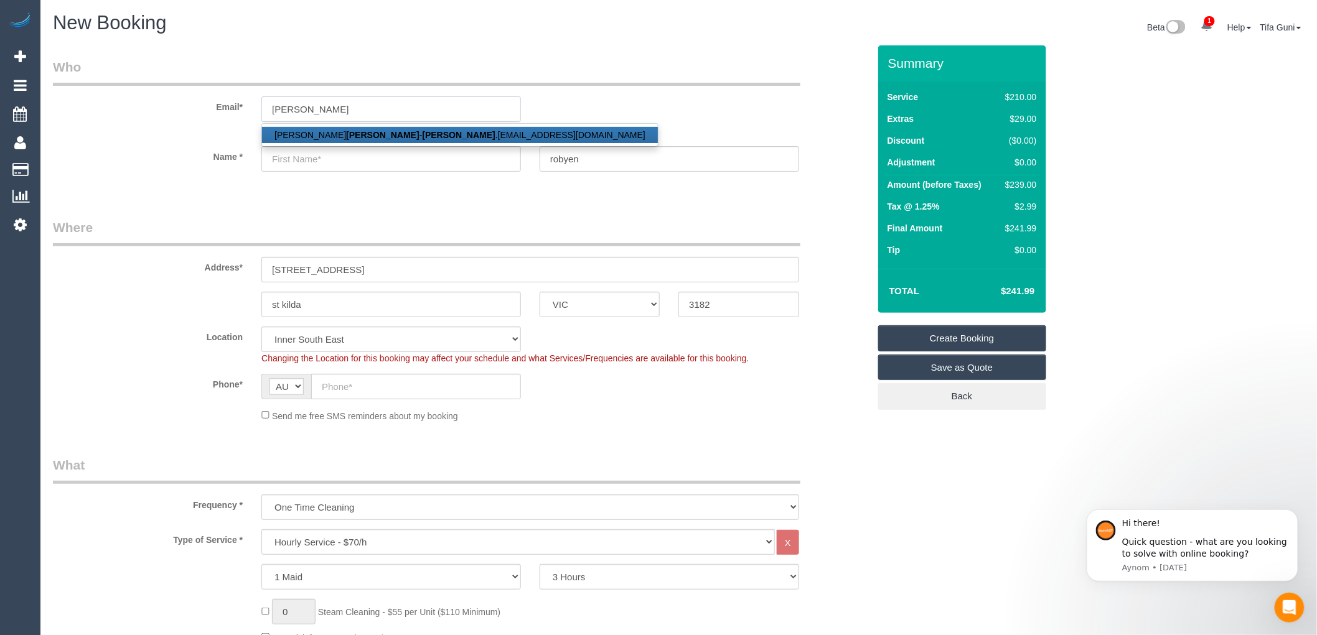
type input "robinett"
click at [583, 157] on input "robyen" at bounding box center [668, 159] width 259 height 26
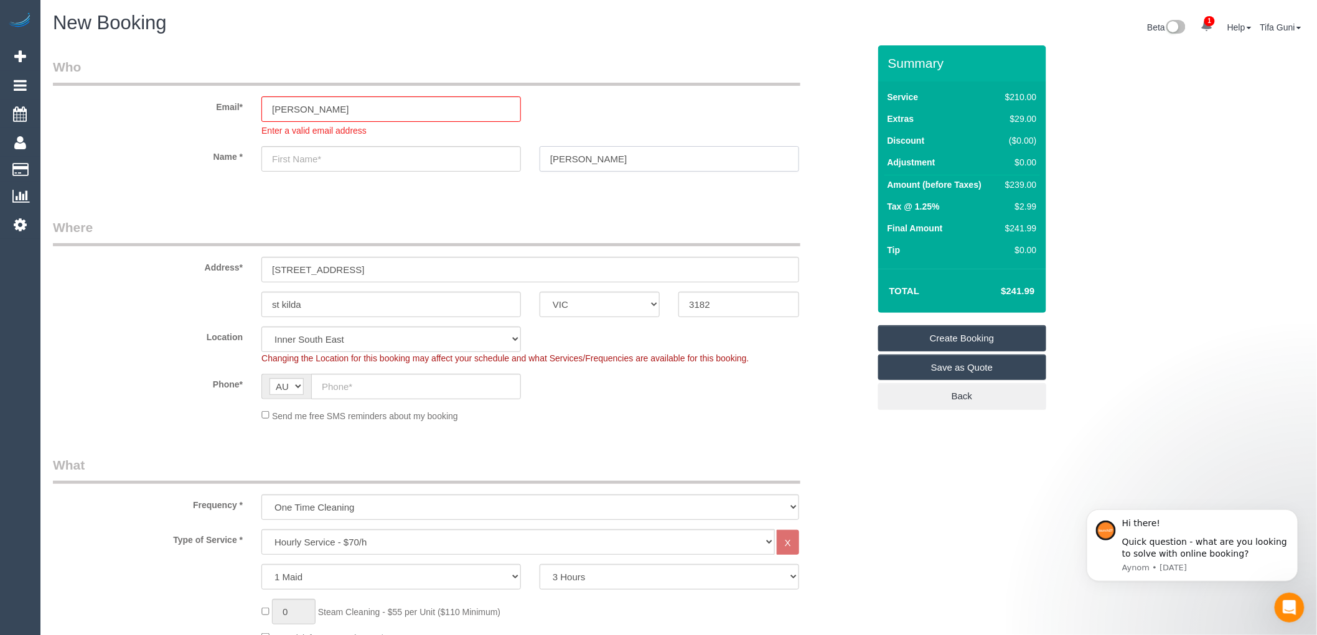
type input "robinett"
click at [289, 156] on input "text" at bounding box center [390, 159] width 259 height 26
click at [284, 161] on input "Jesica" at bounding box center [390, 159] width 259 height 26
type input "Jesica"
click at [307, 108] on input "robinett" at bounding box center [390, 109] width 259 height 26
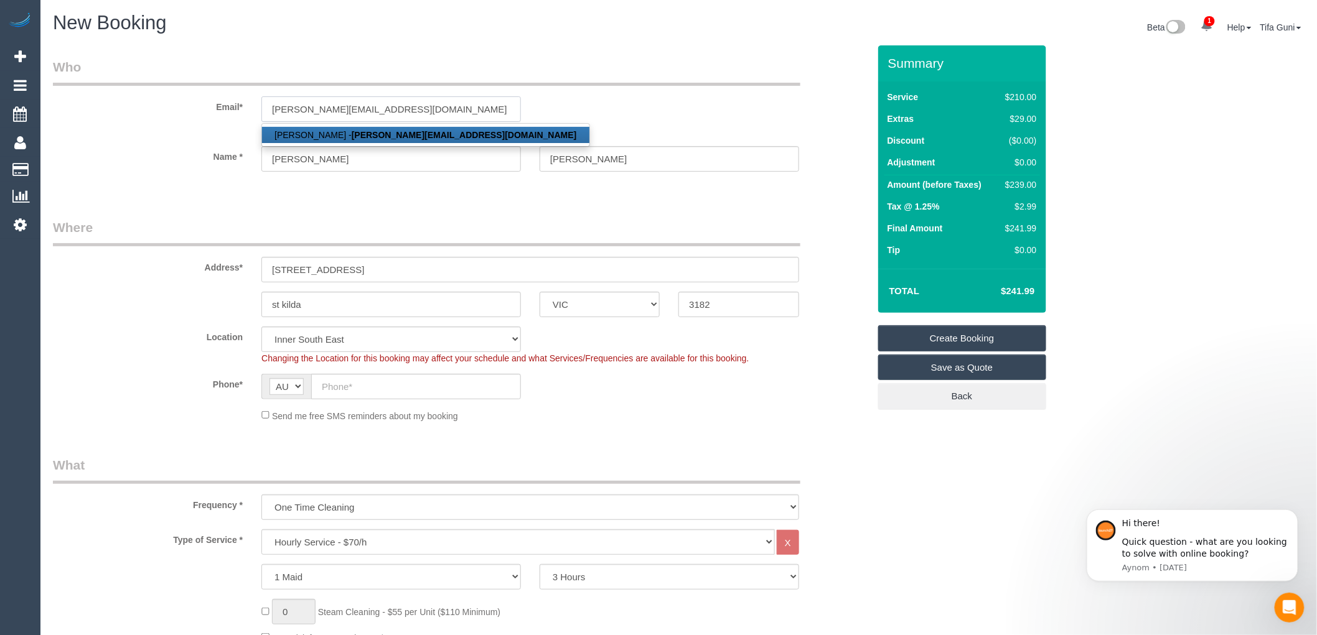
type input "robinett.jn@gmail.com"
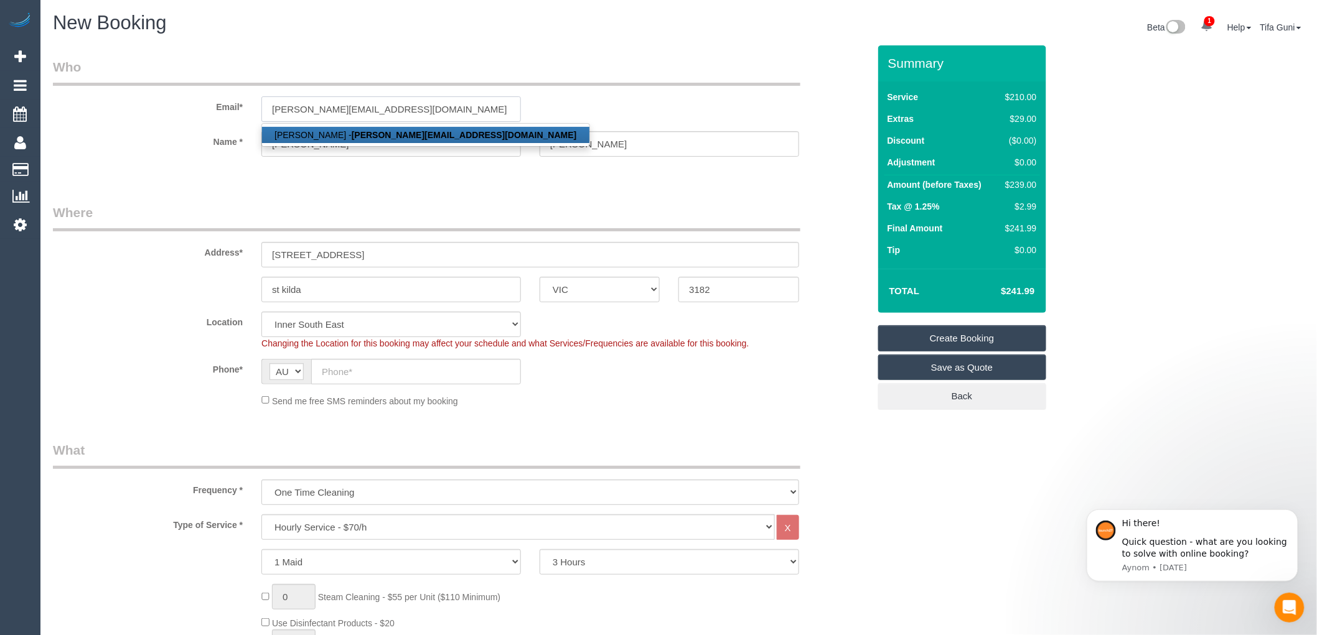
click at [392, 106] on input "robinett.jn@gmail.com" at bounding box center [390, 109] width 259 height 26
click at [561, 109] on div "Email* robinett.jn@gmail.com Jessica Robinett - robinett.jn@gmail.com" at bounding box center [461, 90] width 834 height 64
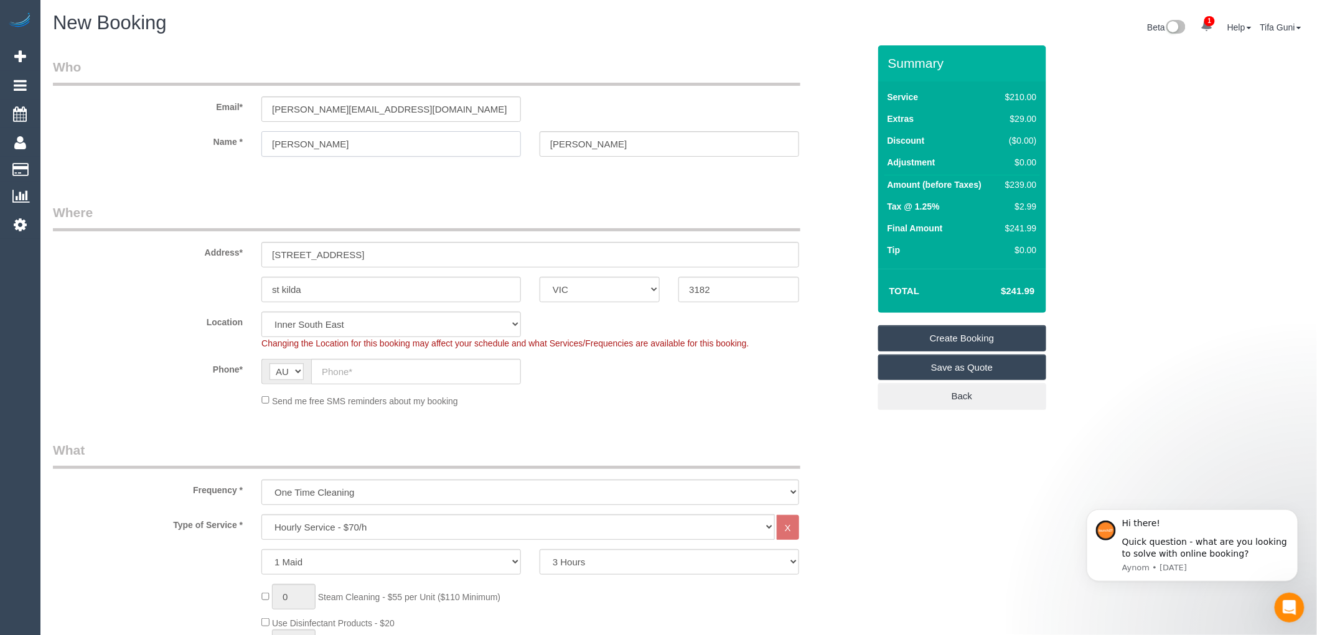
click at [349, 141] on input "Jesica" at bounding box center [390, 144] width 259 height 26
click at [376, 110] on input "robinett.jn@gmail.com" at bounding box center [390, 109] width 259 height 26
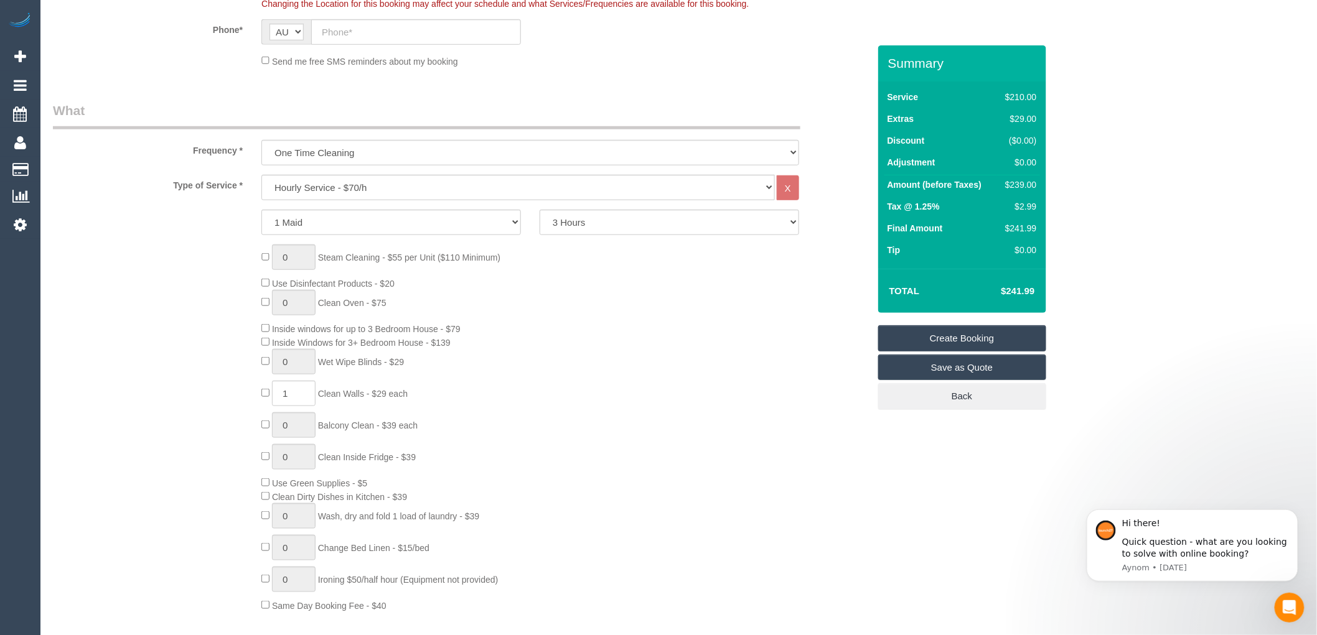
scroll to position [345, 0]
type input "1"
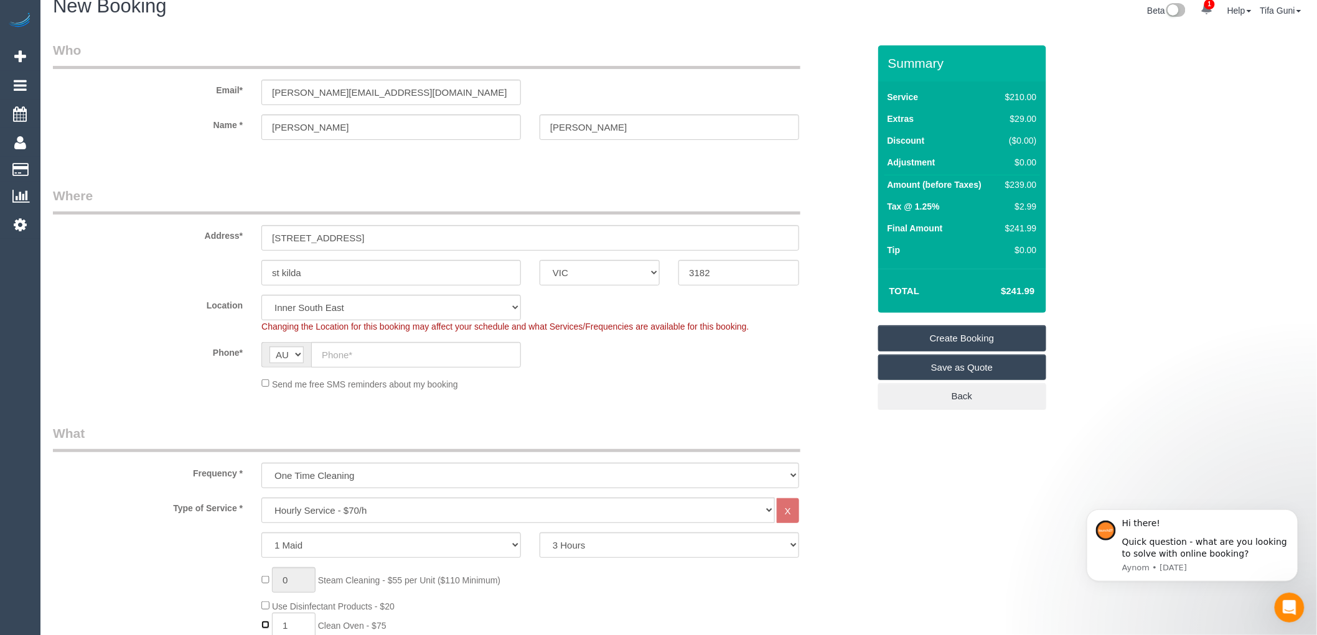
scroll to position [0, 0]
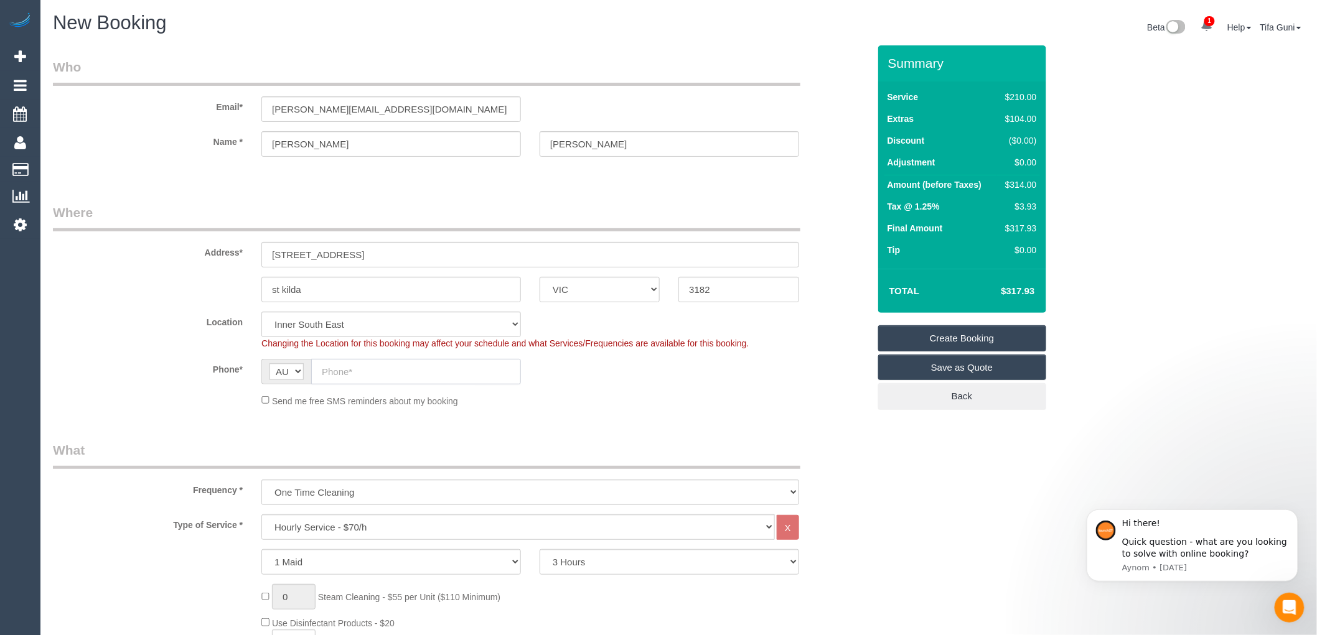
click at [396, 368] on input "text" at bounding box center [416, 372] width 210 height 26
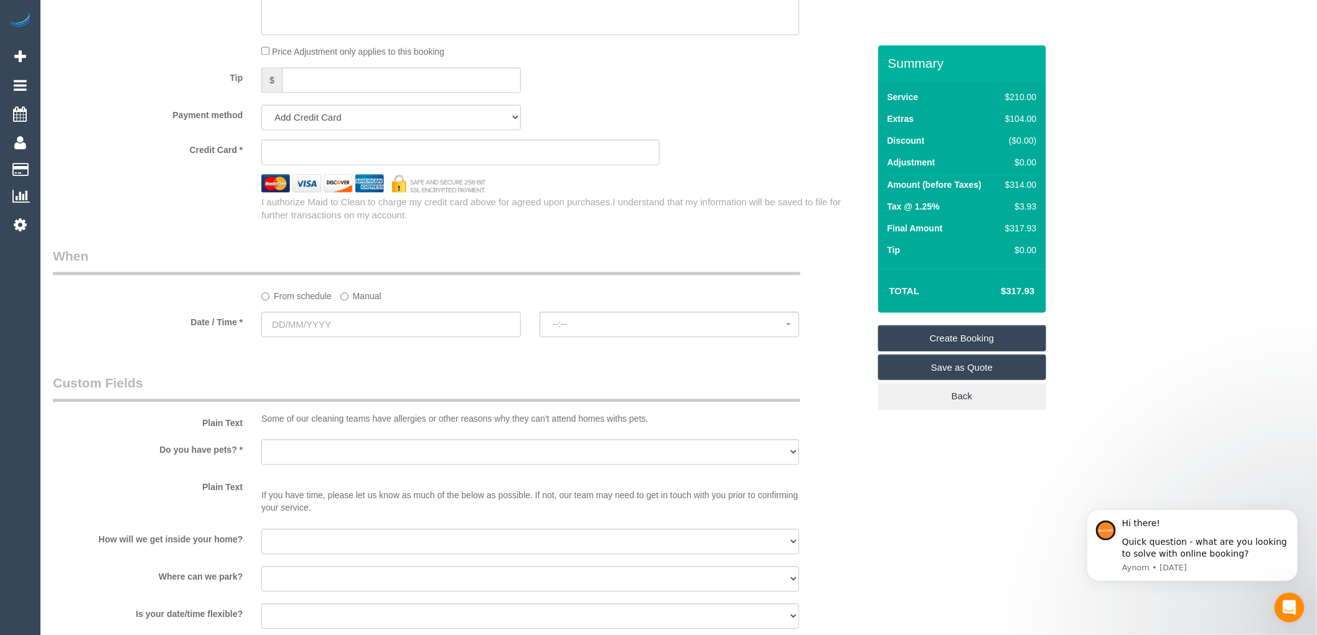
scroll to position [1175, 0]
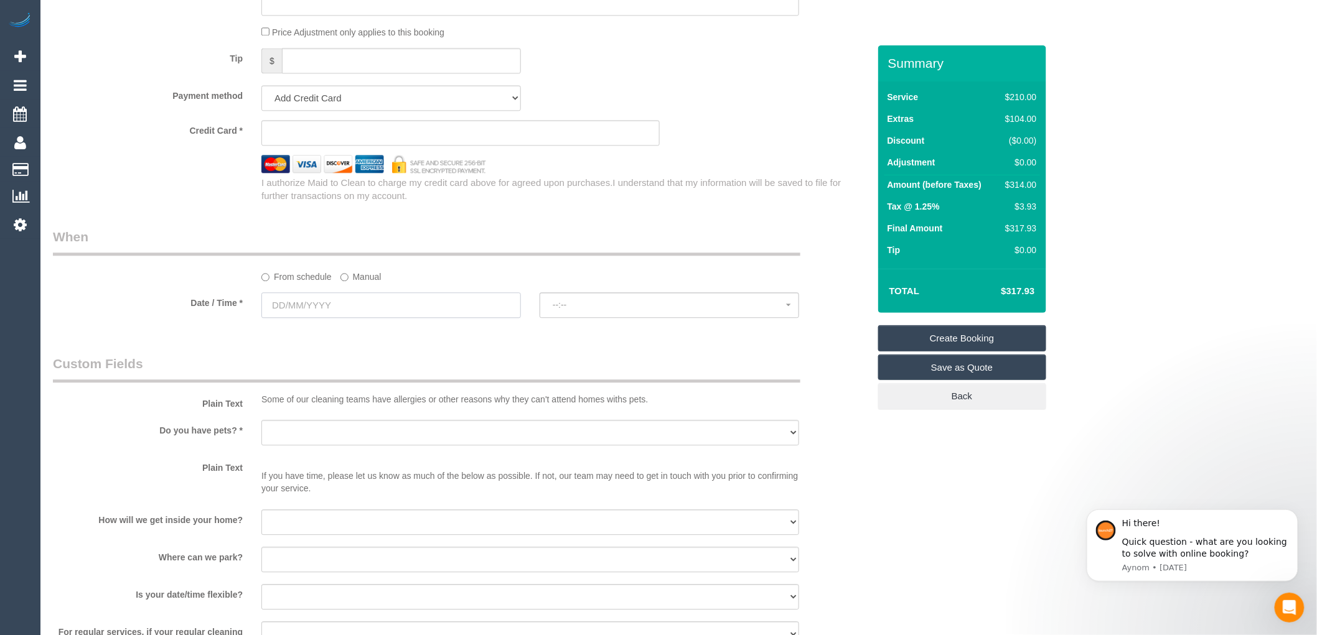
click at [398, 304] on input "text" at bounding box center [390, 305] width 259 height 26
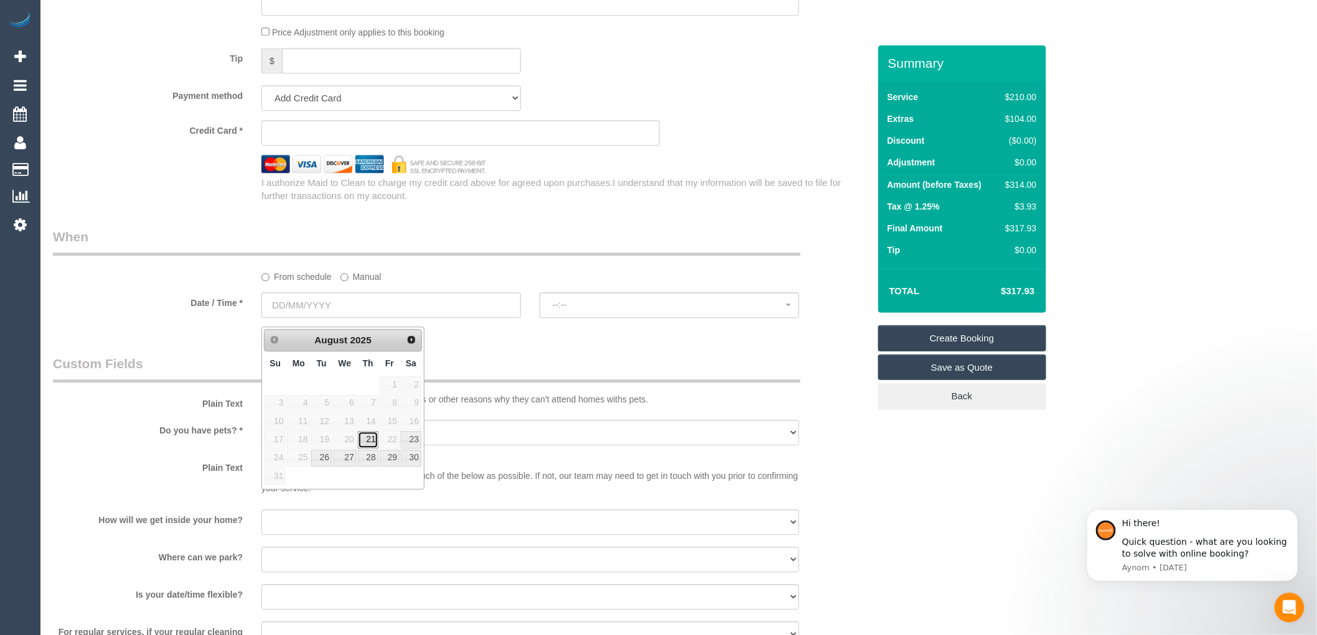
click at [365, 439] on link "21" at bounding box center [368, 439] width 21 height 17
type input "21/08/2025"
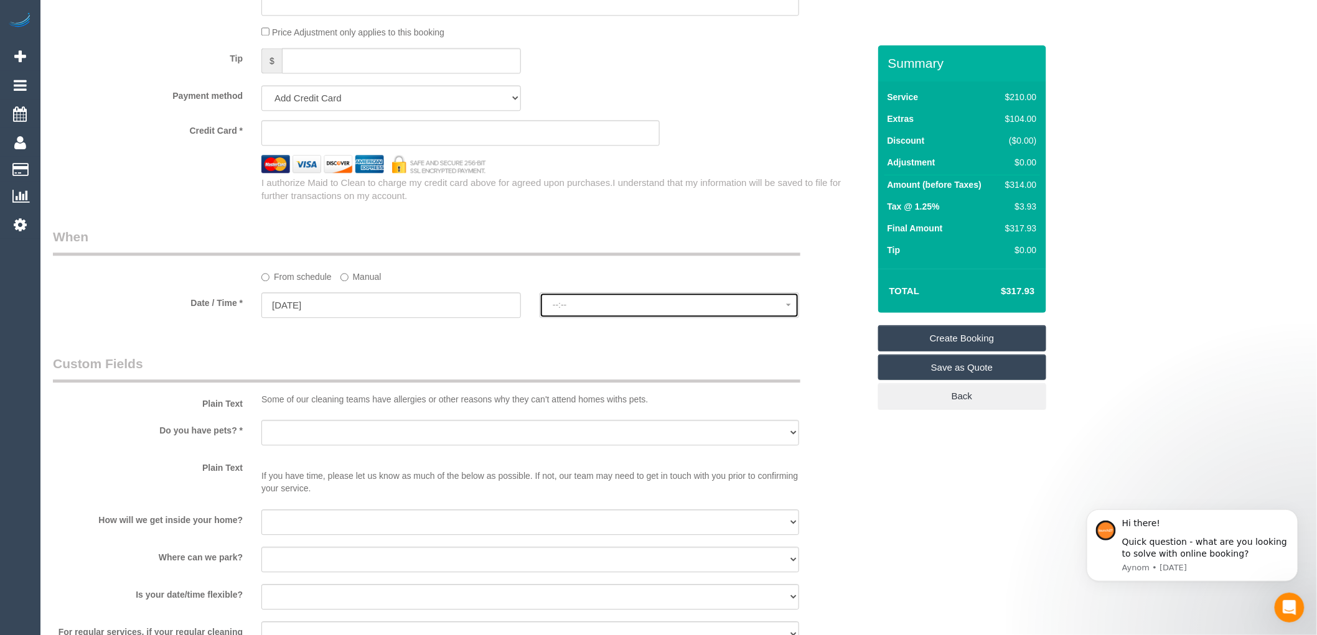
click at [621, 318] on button "--:--" at bounding box center [668, 305] width 259 height 26
click at [498, 368] on legend "Custom Fields" at bounding box center [426, 369] width 747 height 28
click at [585, 310] on span "--:--" at bounding box center [668, 305] width 233 height 10
select select "spot1"
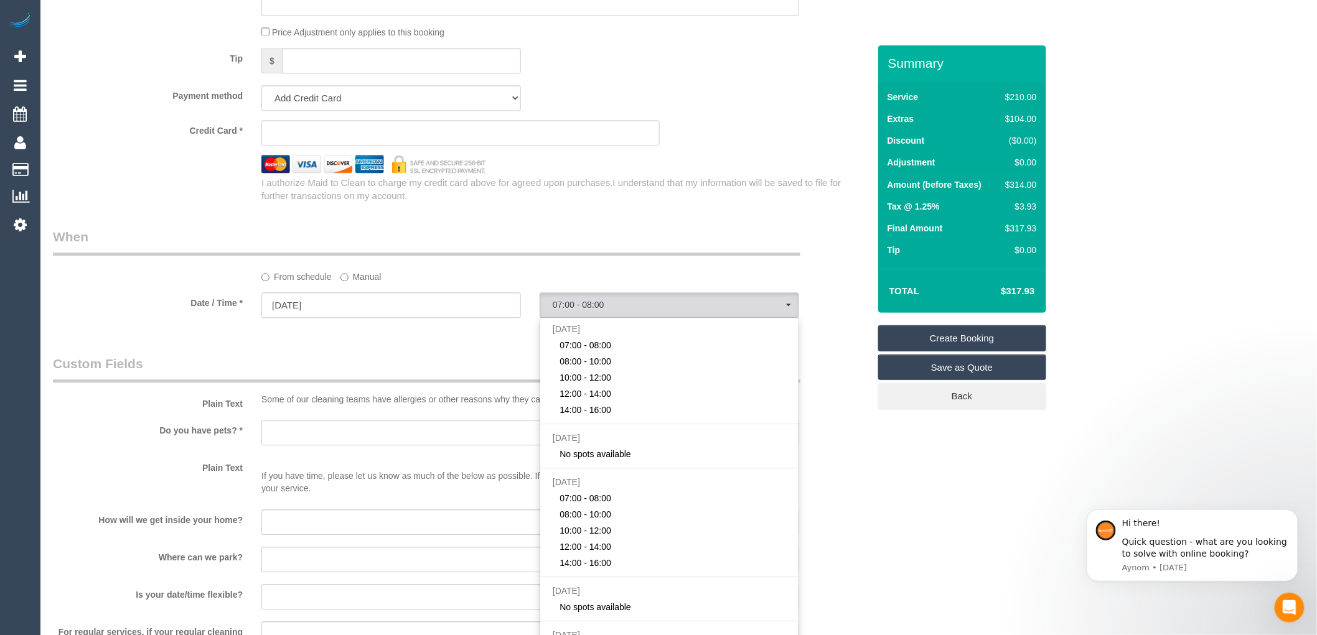
click at [449, 330] on fieldset "When From schedule Manual Date / Time * 21/08/2025 07:00 - 08:00 Thu August 21s…" at bounding box center [461, 279] width 816 height 102
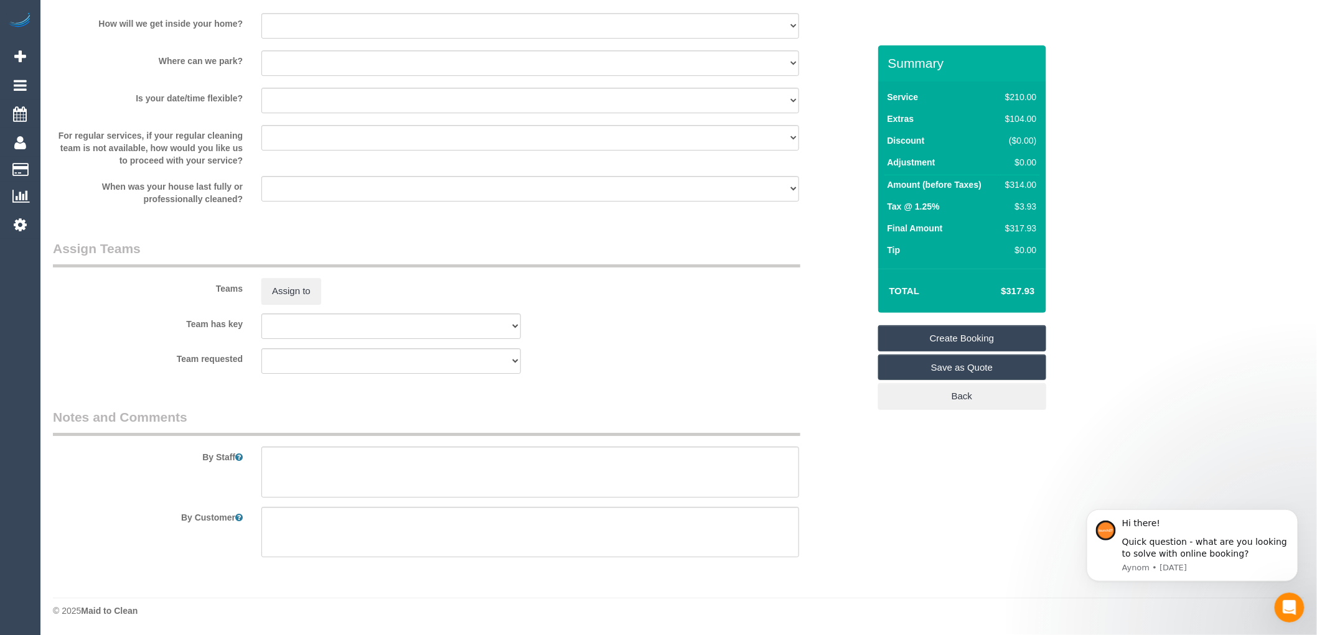
scroll to position [1679, 0]
click at [294, 464] on textarea at bounding box center [530, 472] width 538 height 51
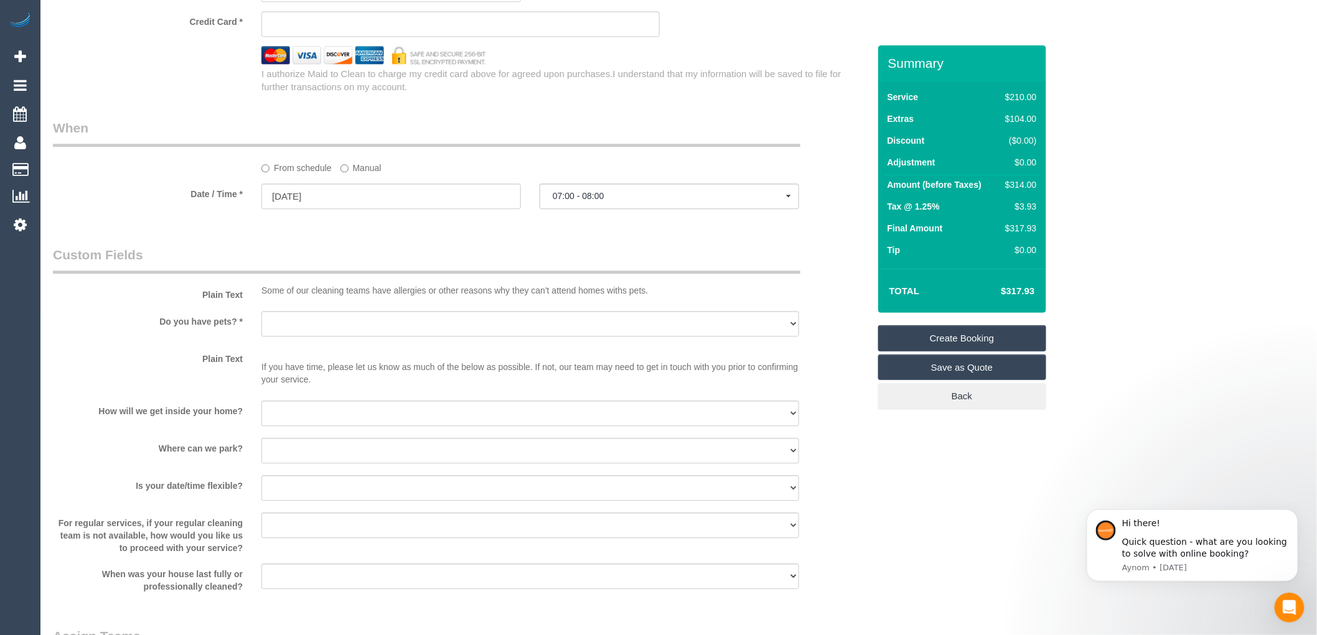
scroll to position [1264, 0]
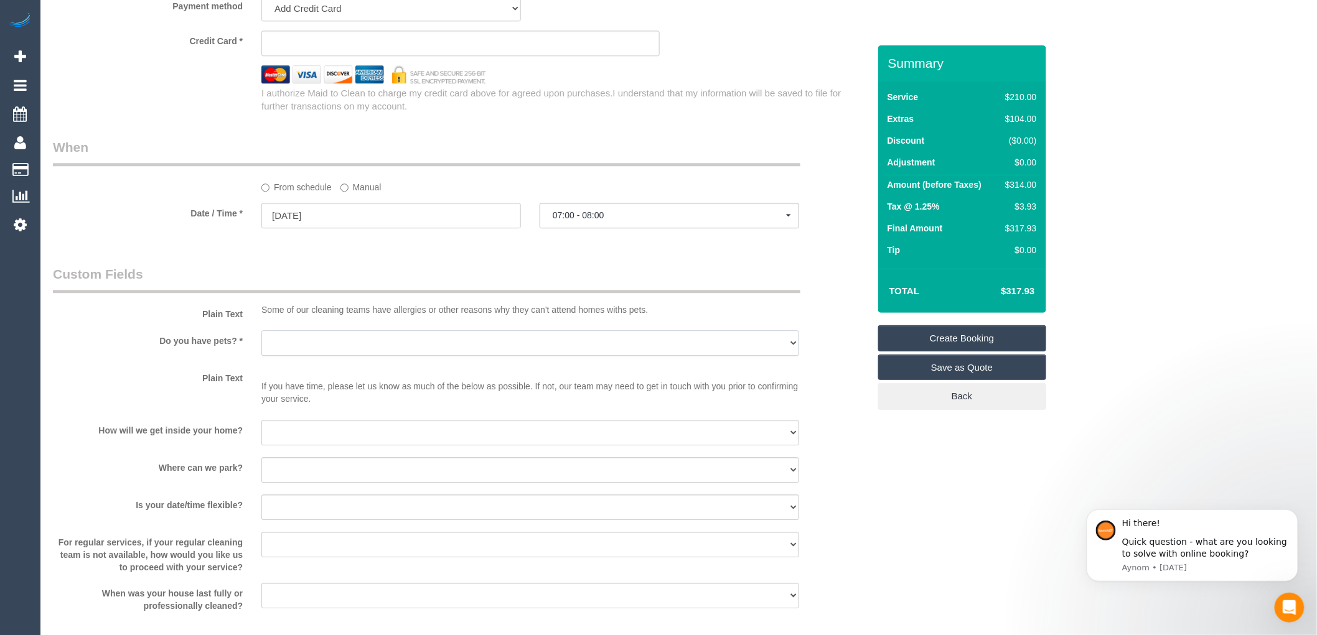
click at [418, 355] on select "Yes - Cats Yes - Dogs No pets Yes - Dogs and Cats Yes - Other" at bounding box center [530, 343] width 538 height 26
select select "number:28"
click at [261, 338] on select "Yes - Cats Yes - Dogs No pets Yes - Dogs and Cats Yes - Other" at bounding box center [530, 343] width 538 height 26
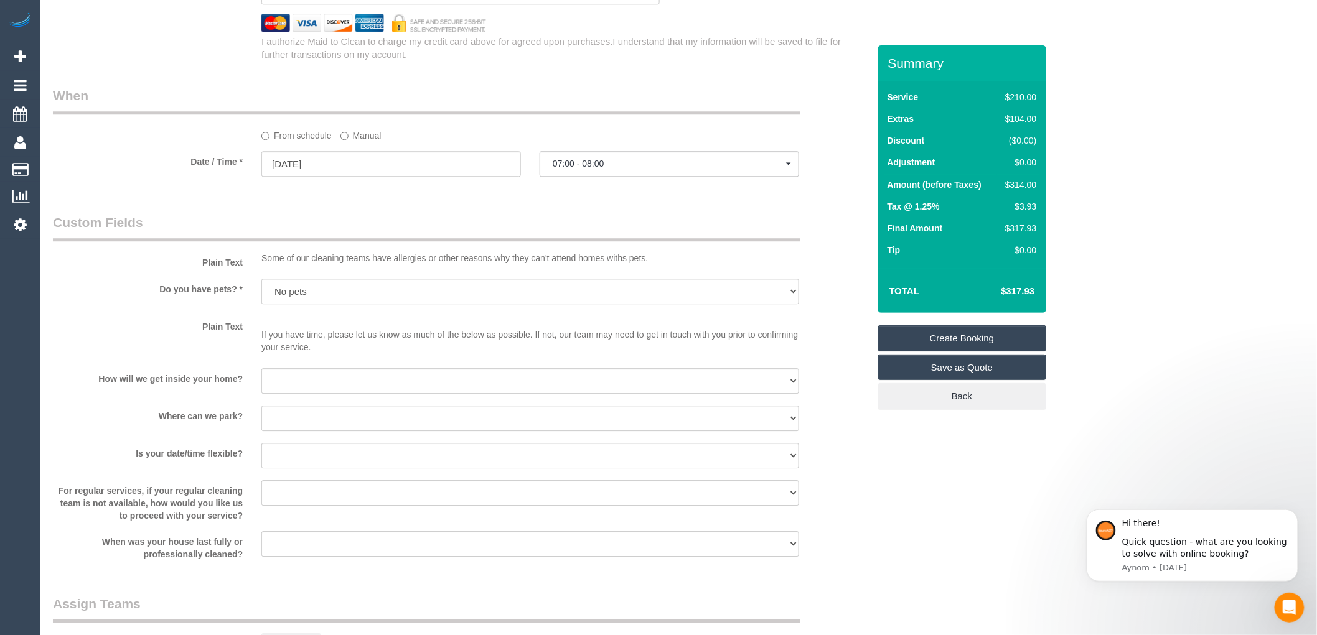
scroll to position [1126, 0]
